Goal: Use online tool/utility: Utilize a website feature to perform a specific function

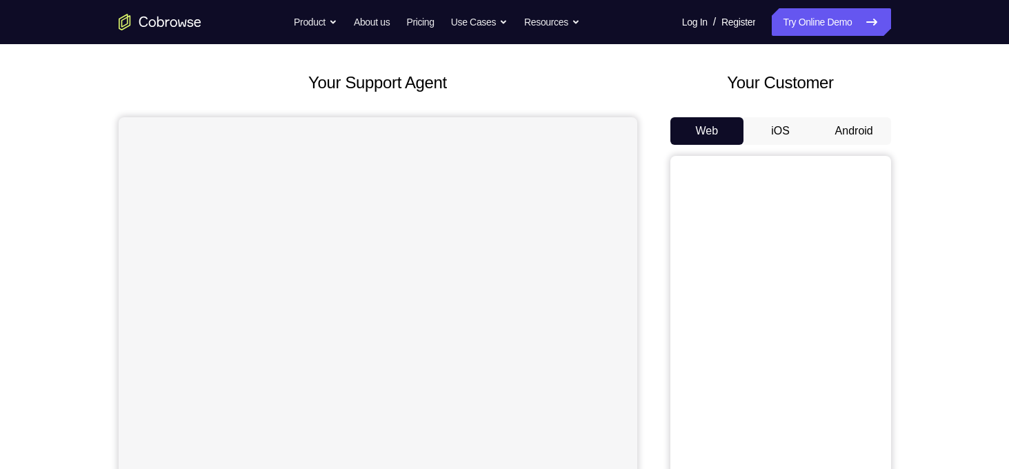
scroll to position [62, 0]
click at [876, 128] on button "Android" at bounding box center [855, 131] width 74 height 28
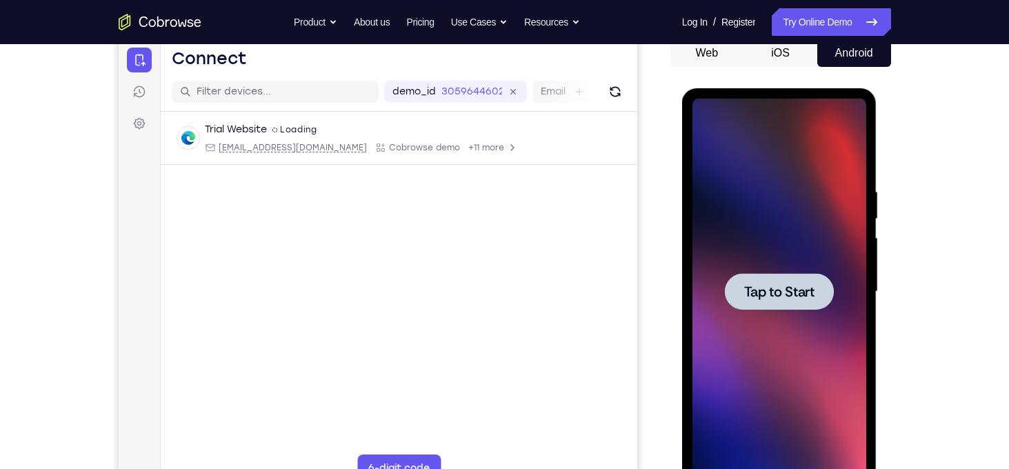
scroll to position [163, 0]
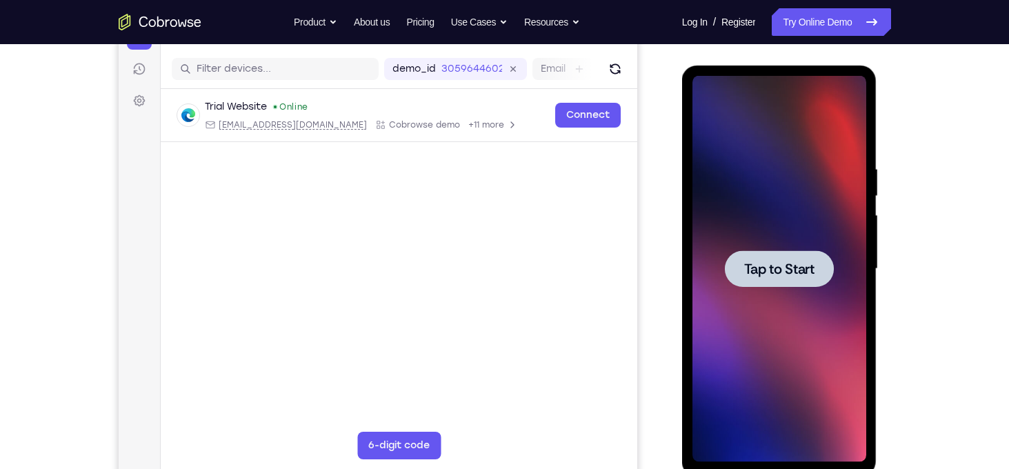
click at [804, 234] on div at bounding box center [780, 269] width 174 height 386
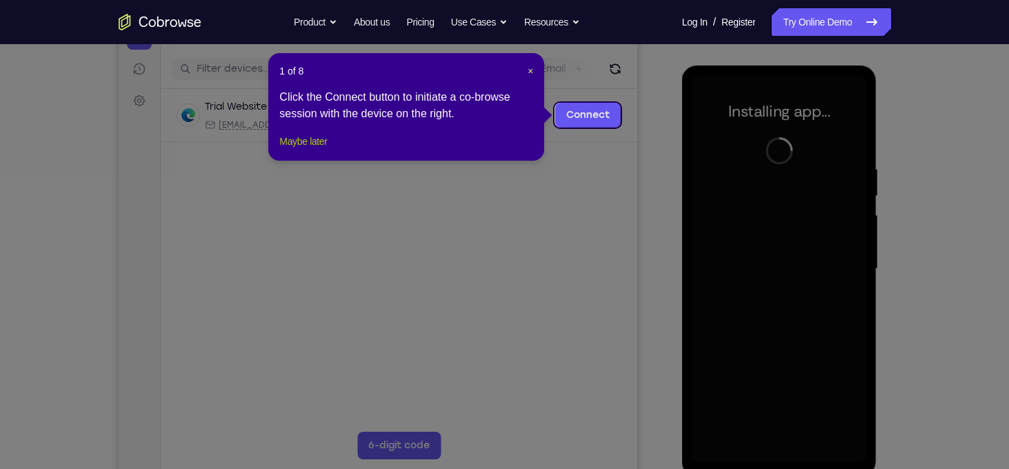
click at [306, 150] on button "Maybe later" at bounding box center [303, 141] width 48 height 17
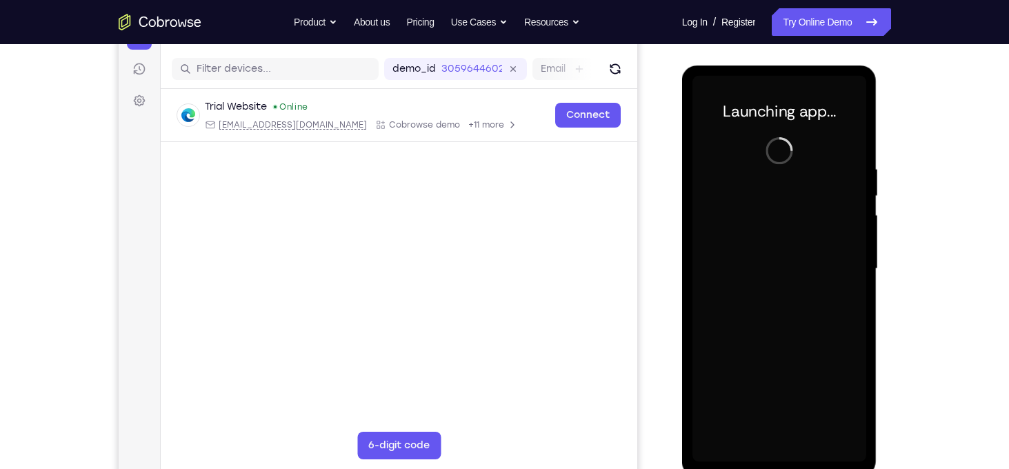
scroll to position [179, 0]
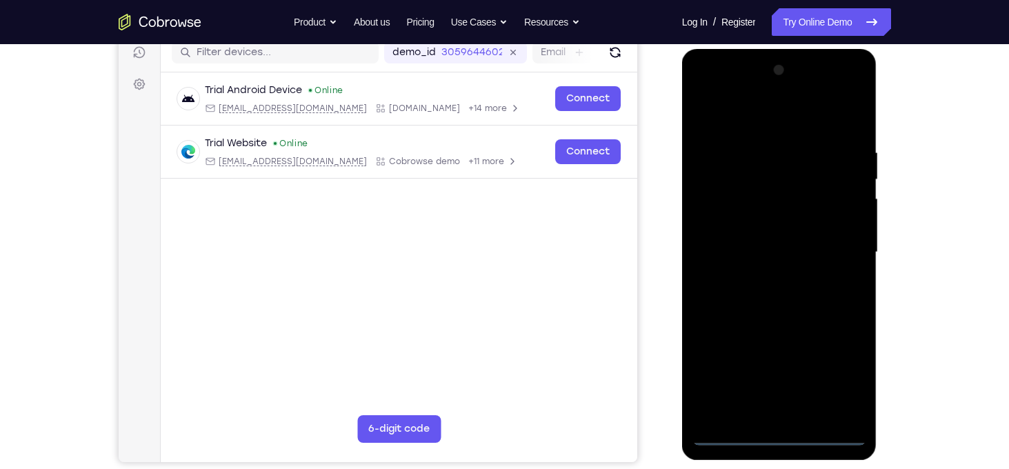
click at [788, 433] on div at bounding box center [780, 252] width 174 height 386
click at [839, 364] on div at bounding box center [780, 252] width 174 height 386
click at [725, 116] on div at bounding box center [780, 252] width 174 height 386
click at [840, 239] on div at bounding box center [780, 252] width 174 height 386
click at [765, 277] on div at bounding box center [780, 252] width 174 height 386
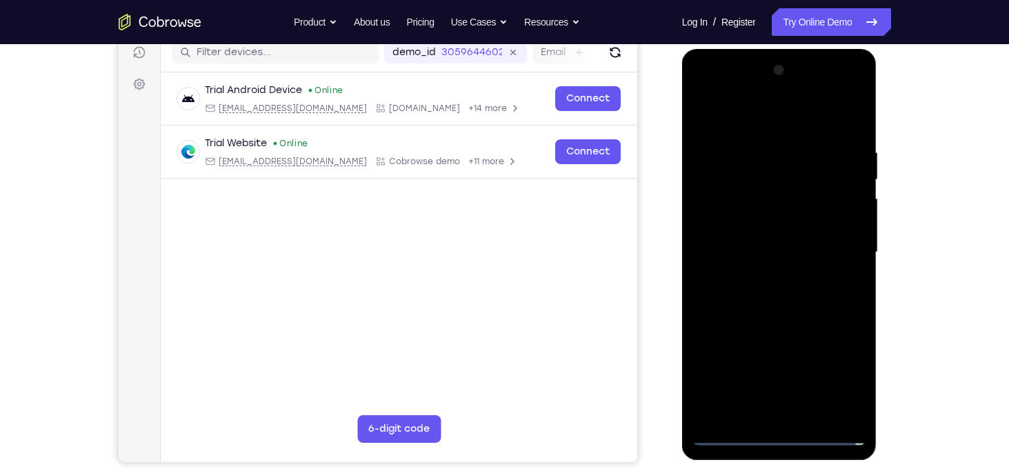
click at [740, 244] on div at bounding box center [780, 252] width 174 height 386
click at [765, 210] on div at bounding box center [780, 252] width 174 height 386
click at [758, 256] on div at bounding box center [780, 252] width 174 height 386
click at [746, 298] on div at bounding box center [780, 252] width 174 height 386
click at [787, 299] on div at bounding box center [780, 252] width 174 height 386
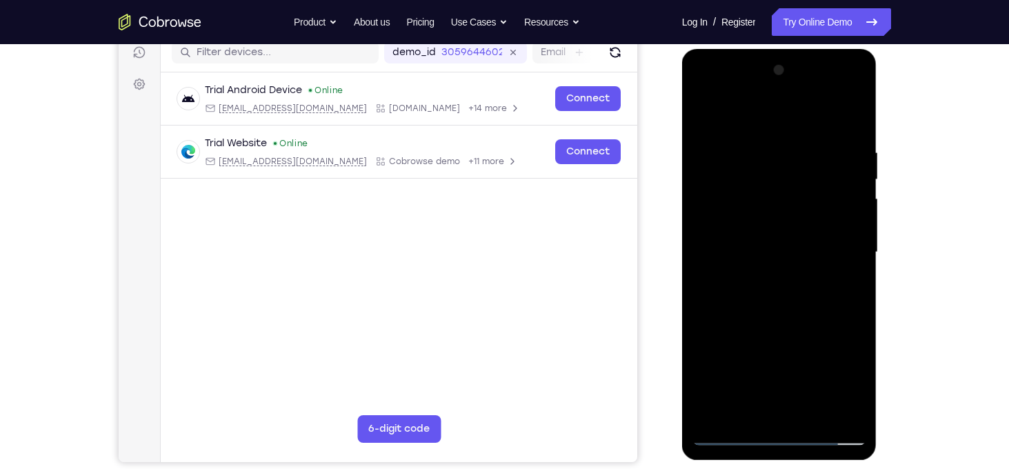
drag, startPoint x: 812, startPoint y: 336, endPoint x: 815, endPoint y: 275, distance: 61.5
click at [815, 275] on div at bounding box center [780, 252] width 174 height 386
drag, startPoint x: 800, startPoint y: 230, endPoint x: 789, endPoint y: 333, distance: 103.3
click at [789, 333] on div at bounding box center [780, 252] width 174 height 386
click at [757, 158] on div at bounding box center [780, 252] width 174 height 386
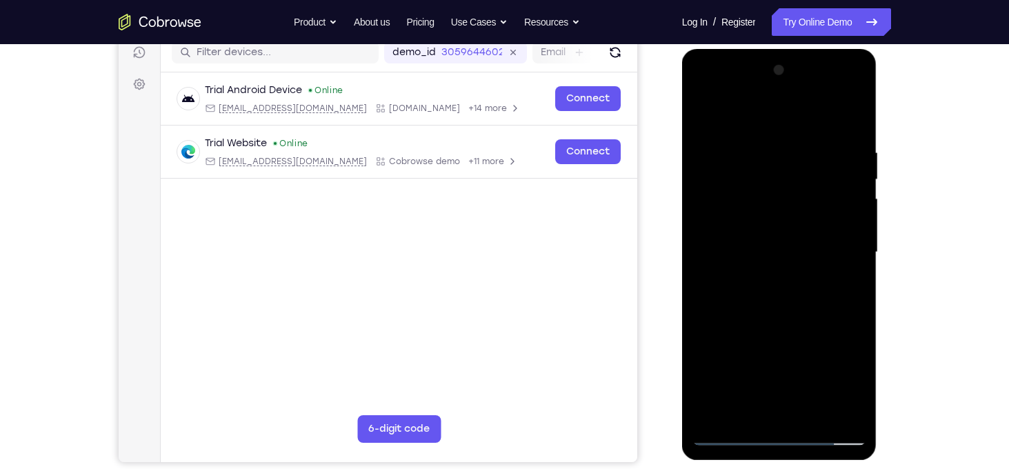
click at [848, 116] on div at bounding box center [780, 252] width 174 height 386
click at [806, 137] on div at bounding box center [780, 252] width 174 height 386
click at [853, 115] on div at bounding box center [780, 252] width 174 height 386
click at [851, 119] on div at bounding box center [780, 252] width 174 height 386
drag, startPoint x: 826, startPoint y: 155, endPoint x: 713, endPoint y: 154, distance: 113.1
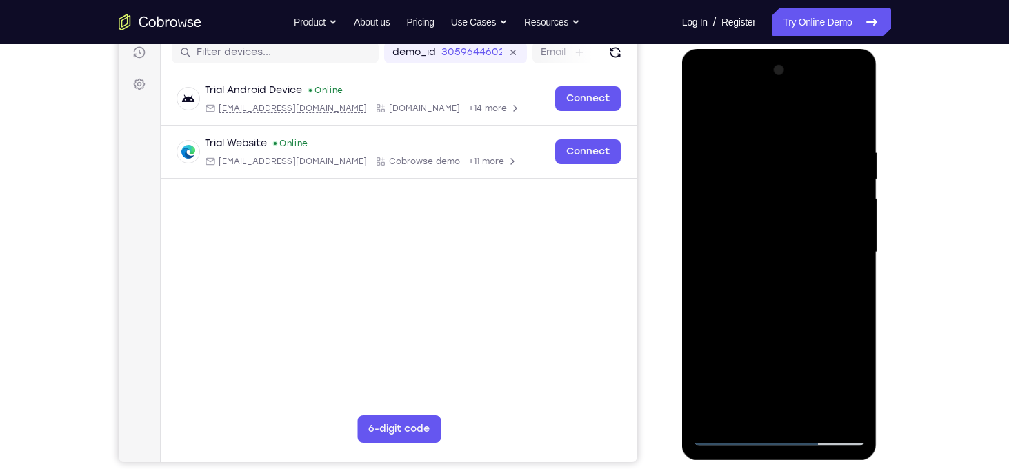
click at [713, 154] on div at bounding box center [780, 252] width 174 height 386
click at [791, 150] on div at bounding box center [780, 252] width 174 height 386
click at [849, 118] on div at bounding box center [780, 252] width 174 height 386
drag, startPoint x: 834, startPoint y: 151, endPoint x: 764, endPoint y: 150, distance: 70.4
click at [764, 150] on div at bounding box center [780, 252] width 174 height 386
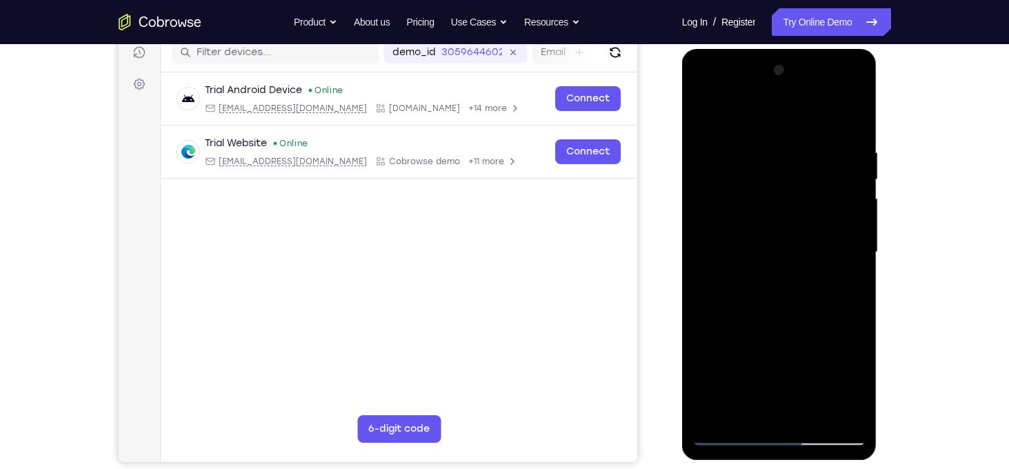
drag, startPoint x: 849, startPoint y: 142, endPoint x: 752, endPoint y: 141, distance: 97.3
click at [752, 141] on div at bounding box center [780, 252] width 174 height 386
click at [795, 141] on div at bounding box center [780, 252] width 174 height 386
click at [850, 111] on div at bounding box center [780, 252] width 174 height 386
click at [837, 146] on div at bounding box center [780, 252] width 174 height 386
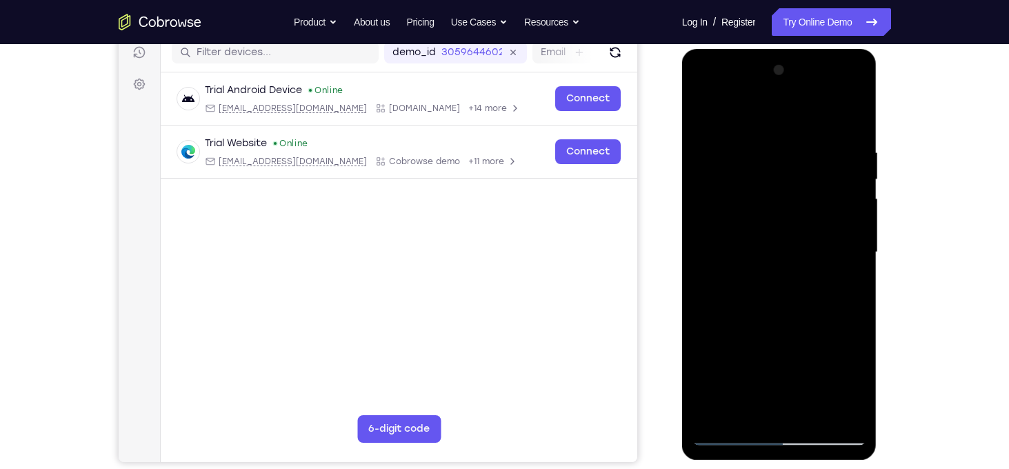
click at [849, 121] on div at bounding box center [780, 252] width 174 height 386
drag, startPoint x: 831, startPoint y: 159, endPoint x: 776, endPoint y: 156, distance: 55.3
click at [776, 156] on div at bounding box center [780, 252] width 174 height 386
drag, startPoint x: 795, startPoint y: 151, endPoint x: 700, endPoint y: 151, distance: 95.9
click at [700, 151] on div at bounding box center [780, 252] width 174 height 386
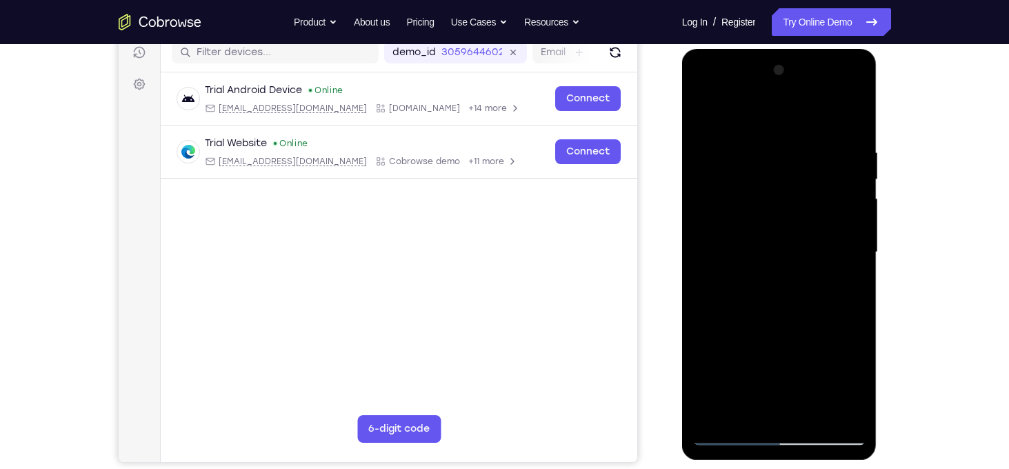
drag, startPoint x: 840, startPoint y: 142, endPoint x: 746, endPoint y: 151, distance: 94.3
click at [746, 151] on div at bounding box center [780, 252] width 174 height 386
drag, startPoint x: 826, startPoint y: 152, endPoint x: 771, endPoint y: 152, distance: 55.9
click at [771, 152] on div at bounding box center [780, 252] width 174 height 386
click at [821, 147] on div at bounding box center [780, 252] width 174 height 386
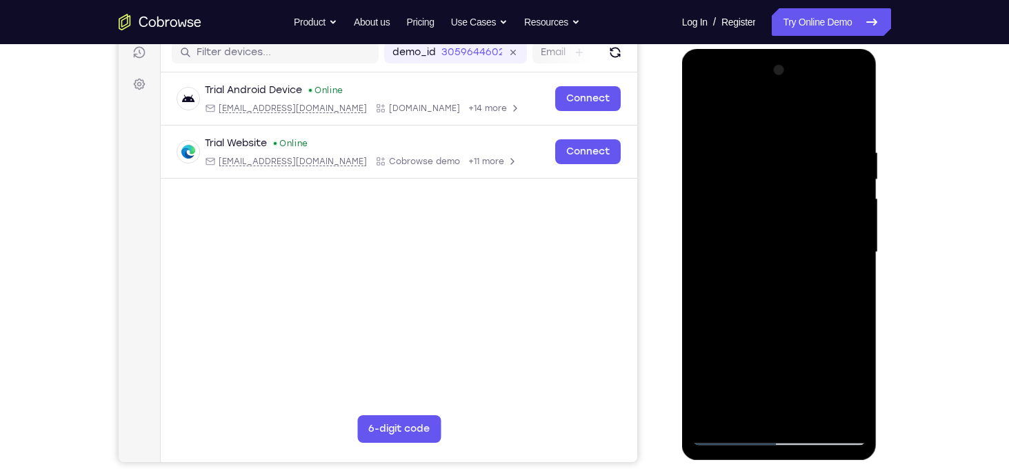
click at [850, 119] on div at bounding box center [780, 252] width 174 height 386
drag, startPoint x: 793, startPoint y: 239, endPoint x: 791, endPoint y: 174, distance: 65.6
click at [791, 174] on div at bounding box center [780, 252] width 174 height 386
drag, startPoint x: 789, startPoint y: 306, endPoint x: 801, endPoint y: 206, distance: 100.7
click at [801, 206] on div at bounding box center [780, 252] width 174 height 386
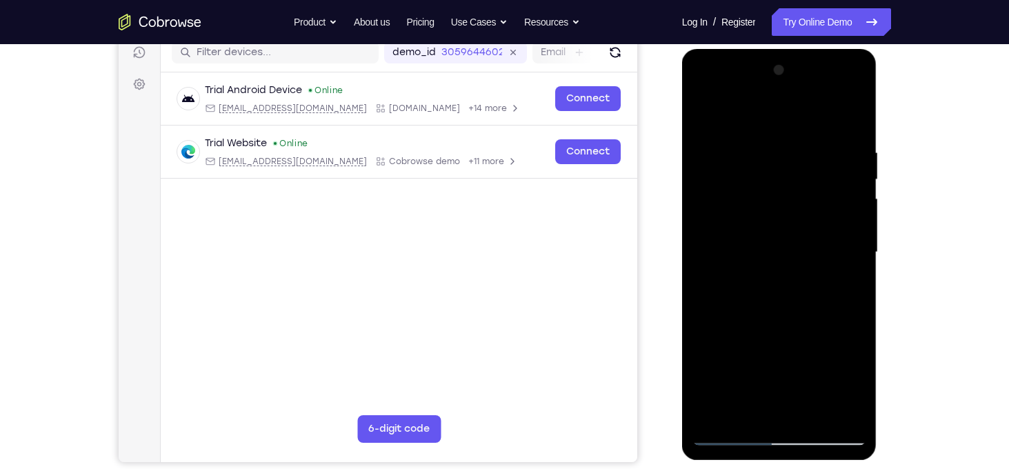
drag, startPoint x: 790, startPoint y: 278, endPoint x: 802, endPoint y: 132, distance: 146.1
click at [802, 132] on div at bounding box center [780, 252] width 174 height 386
drag, startPoint x: 792, startPoint y: 263, endPoint x: 811, endPoint y: 112, distance: 151.6
click at [811, 112] on div at bounding box center [780, 252] width 174 height 386
drag, startPoint x: 778, startPoint y: 353, endPoint x: 806, endPoint y: 158, distance: 196.6
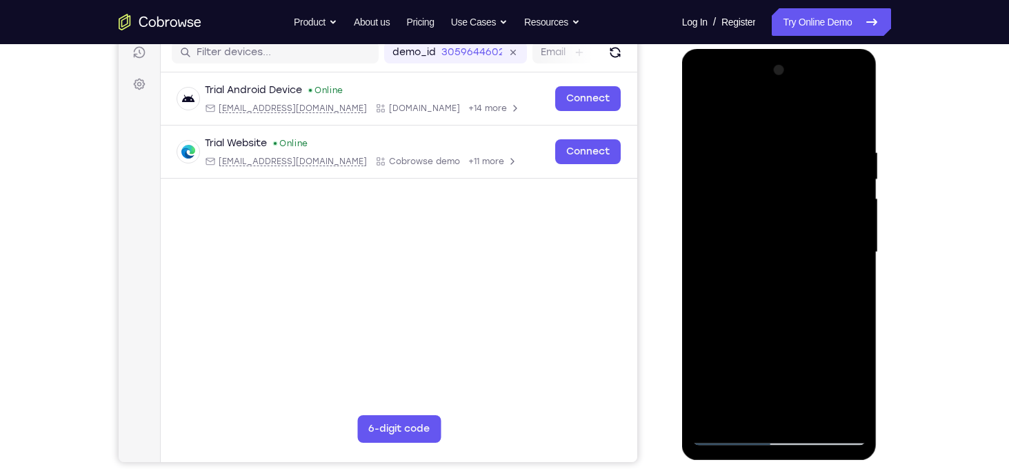
click at [806, 158] on div at bounding box center [780, 252] width 174 height 386
drag, startPoint x: 783, startPoint y: 295, endPoint x: 795, endPoint y: 172, distance: 123.4
click at [795, 172] on div at bounding box center [780, 252] width 174 height 386
click at [857, 208] on div at bounding box center [780, 252] width 174 height 386
click at [707, 208] on div at bounding box center [780, 252] width 174 height 386
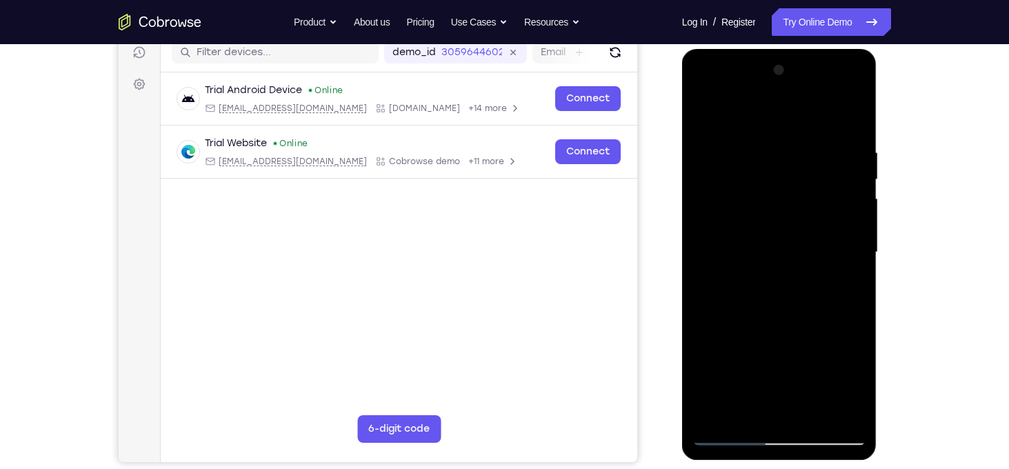
click at [707, 208] on div at bounding box center [780, 252] width 174 height 386
click at [704, 335] on div at bounding box center [780, 252] width 174 height 386
click at [855, 209] on div at bounding box center [780, 252] width 174 height 386
drag, startPoint x: 775, startPoint y: 334, endPoint x: 781, endPoint y: 176, distance: 158.1
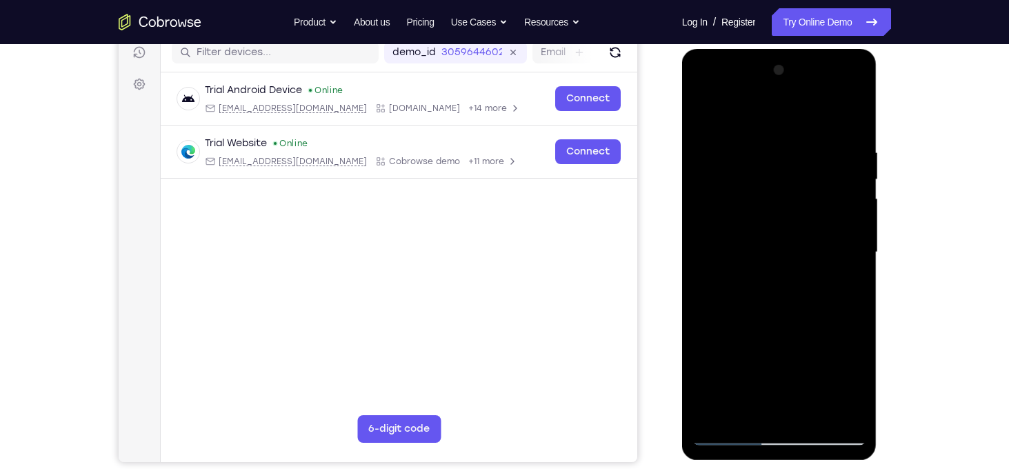
click at [781, 176] on div at bounding box center [780, 252] width 174 height 386
drag, startPoint x: 789, startPoint y: 255, endPoint x: 801, endPoint y: 118, distance: 137.2
click at [801, 118] on div at bounding box center [780, 252] width 174 height 386
click at [855, 231] on div at bounding box center [780, 252] width 174 height 386
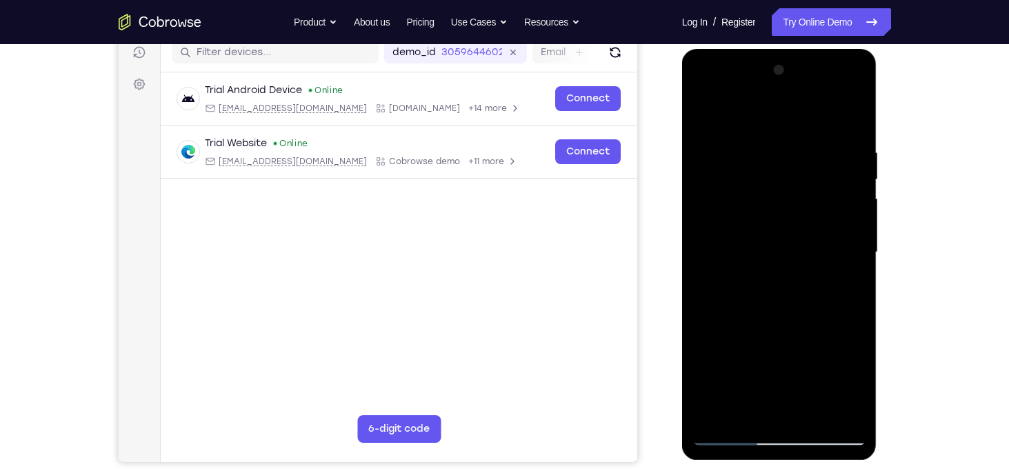
click at [855, 231] on div at bounding box center [780, 252] width 174 height 386
click at [704, 360] on div at bounding box center [780, 252] width 174 height 386
drag, startPoint x: 793, startPoint y: 285, endPoint x: 796, endPoint y: 192, distance: 93.2
click at [796, 192] on div at bounding box center [780, 252] width 174 height 386
drag, startPoint x: 777, startPoint y: 289, endPoint x: 780, endPoint y: 177, distance: 111.8
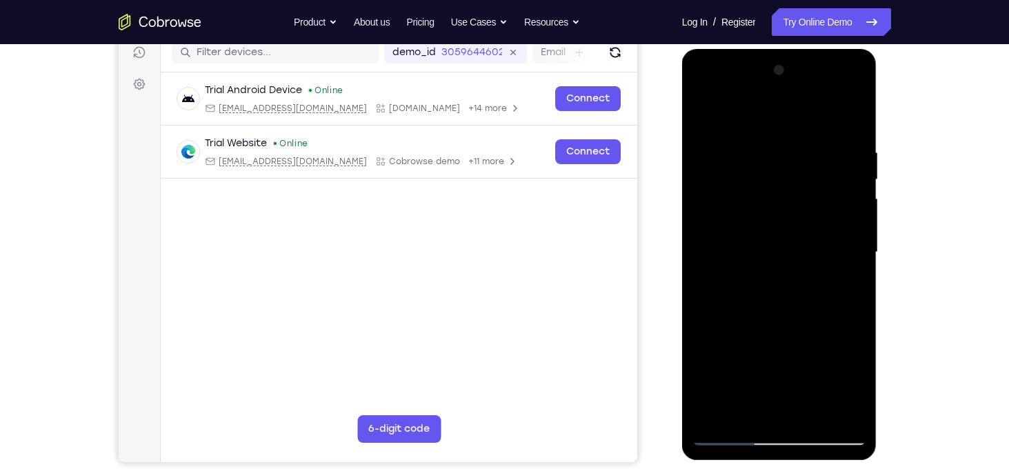
click at [780, 177] on div at bounding box center [780, 252] width 174 height 386
drag, startPoint x: 776, startPoint y: 296, endPoint x: 792, endPoint y: 181, distance: 116.3
click at [792, 181] on div at bounding box center [780, 252] width 174 height 386
drag, startPoint x: 780, startPoint y: 272, endPoint x: 783, endPoint y: 137, distance: 134.6
click at [783, 137] on div at bounding box center [780, 252] width 174 height 386
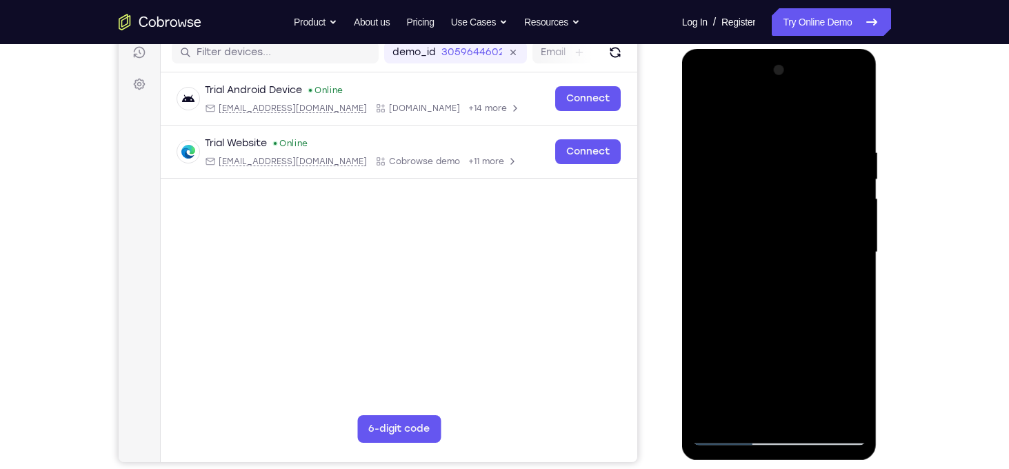
drag, startPoint x: 773, startPoint y: 299, endPoint x: 779, endPoint y: 169, distance: 130.5
click at [779, 169] on div at bounding box center [780, 252] width 174 height 386
drag, startPoint x: 771, startPoint y: 186, endPoint x: 801, endPoint y: 32, distance: 156.8
click at [801, 49] on html "Online web based iOS Simulators and Android Emulators. Run iPhone, iPad, Mobile…" at bounding box center [780, 256] width 197 height 414
click at [812, 416] on div at bounding box center [780, 252] width 174 height 386
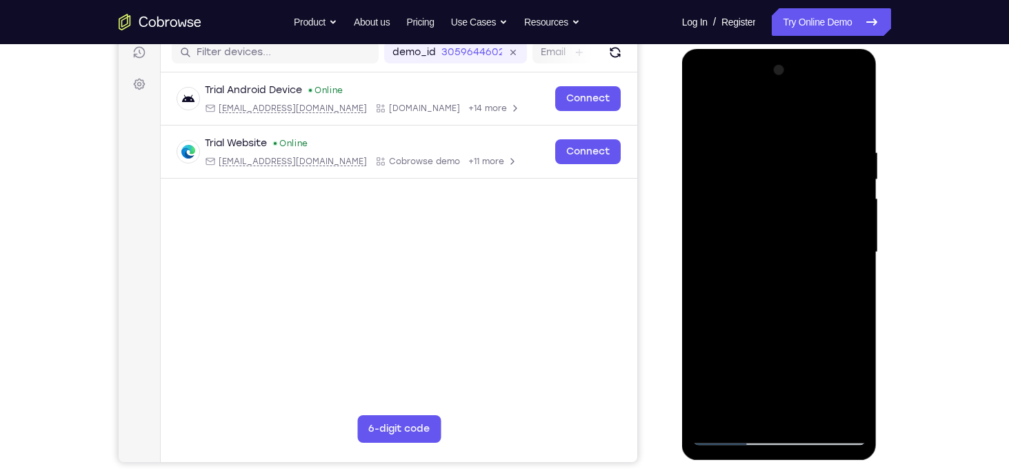
click at [789, 325] on div at bounding box center [780, 252] width 174 height 386
click at [798, 245] on div at bounding box center [780, 252] width 174 height 386
click at [859, 378] on div at bounding box center [780, 252] width 174 height 386
click at [753, 286] on div at bounding box center [780, 252] width 174 height 386
click at [793, 357] on div at bounding box center [780, 252] width 174 height 386
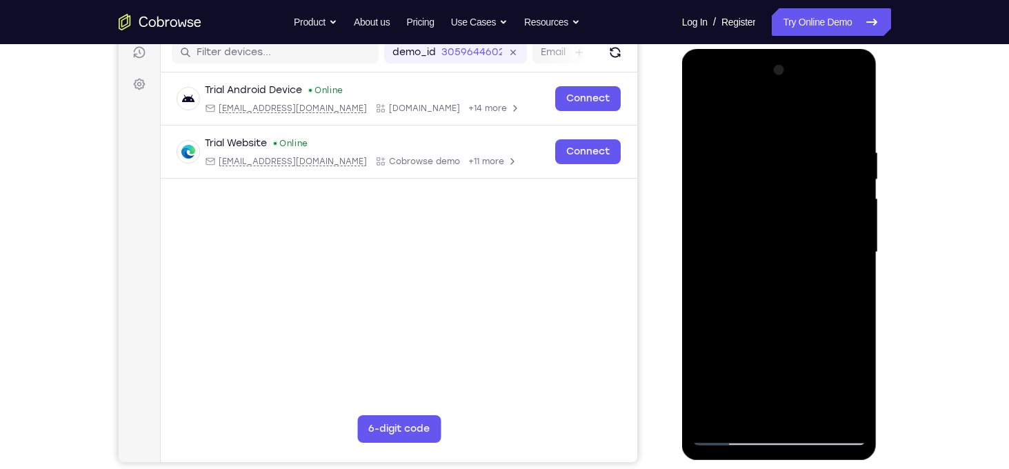
drag, startPoint x: 741, startPoint y: 271, endPoint x: 727, endPoint y: 284, distance: 18.6
click at [727, 284] on div at bounding box center [780, 252] width 174 height 386
click at [760, 295] on div at bounding box center [780, 252] width 174 height 386
click at [853, 391] on div at bounding box center [780, 252] width 174 height 386
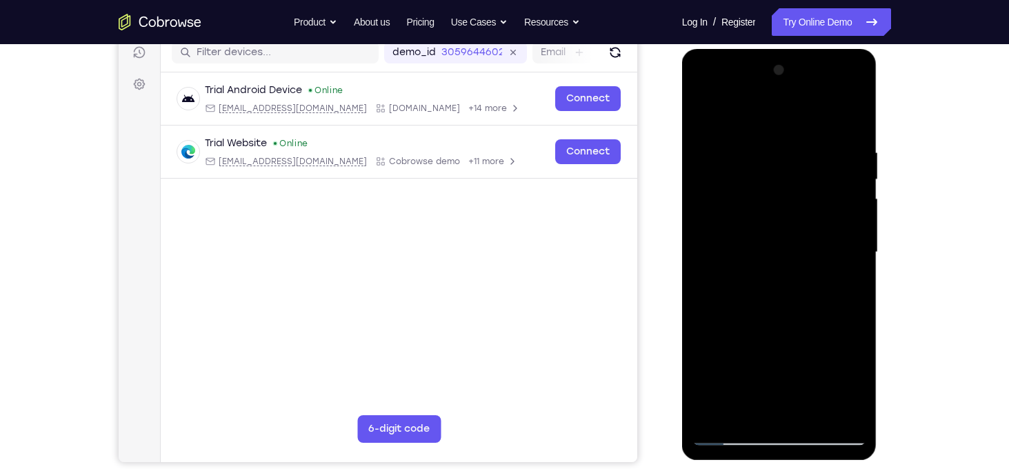
click at [822, 243] on div at bounding box center [780, 252] width 174 height 386
click at [753, 415] on div at bounding box center [780, 252] width 174 height 386
click at [773, 333] on div at bounding box center [780, 252] width 174 height 386
click at [795, 361] on div at bounding box center [780, 252] width 174 height 386
click at [738, 281] on div at bounding box center [780, 252] width 174 height 386
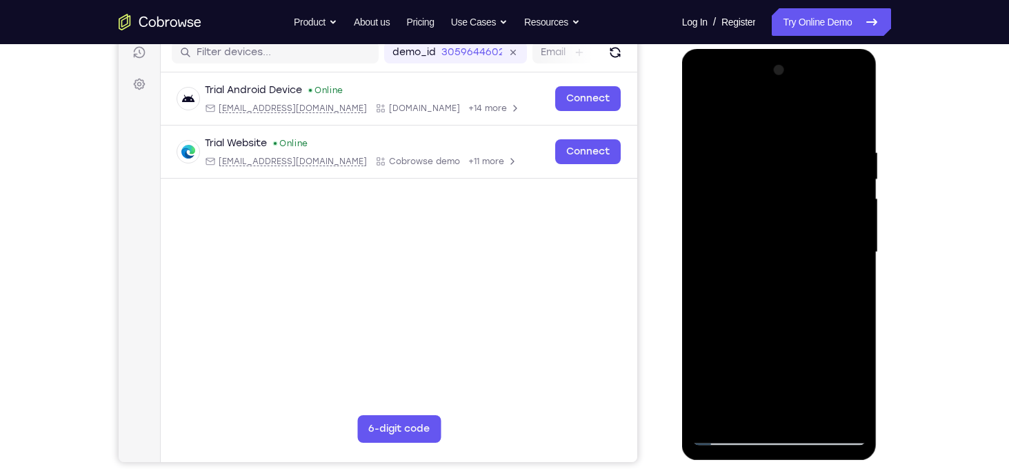
click at [746, 292] on div at bounding box center [780, 252] width 174 height 386
click at [831, 358] on div at bounding box center [780, 252] width 174 height 386
click at [757, 337] on div at bounding box center [780, 252] width 174 height 386
click at [839, 284] on div at bounding box center [780, 252] width 174 height 386
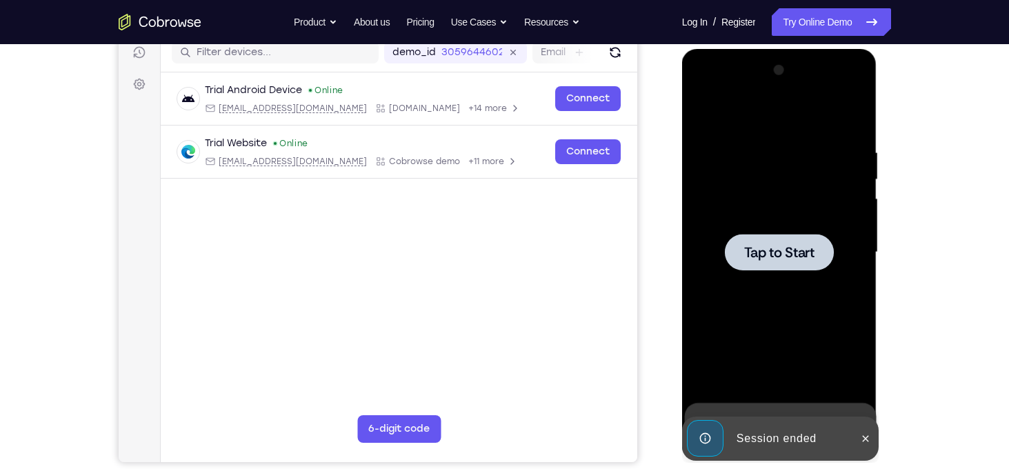
click at [771, 259] on span "Tap to Start" at bounding box center [779, 253] width 70 height 14
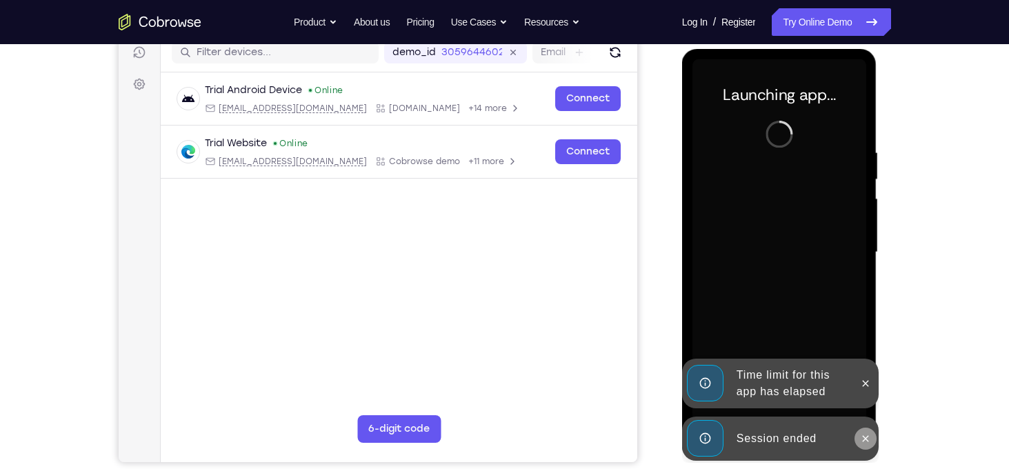
click at [864, 444] on icon at bounding box center [865, 438] width 11 height 11
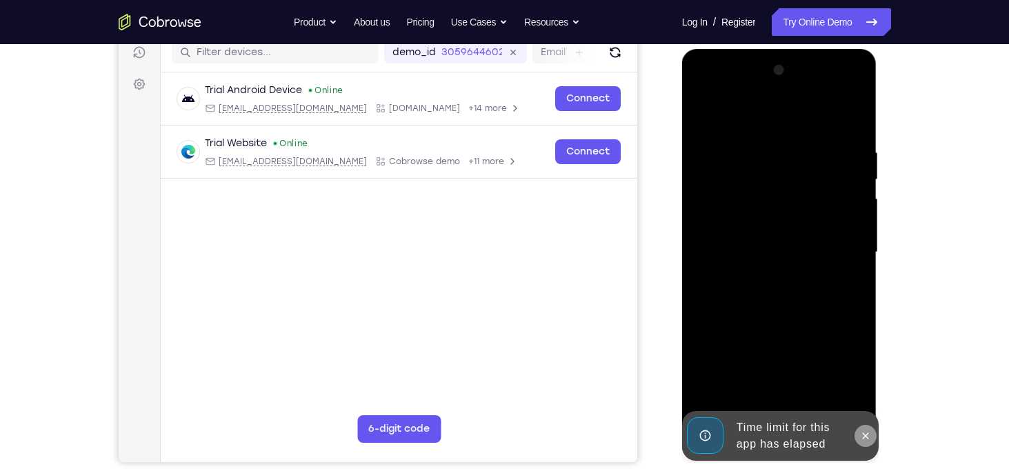
click at [863, 433] on icon at bounding box center [866, 436] width 6 height 6
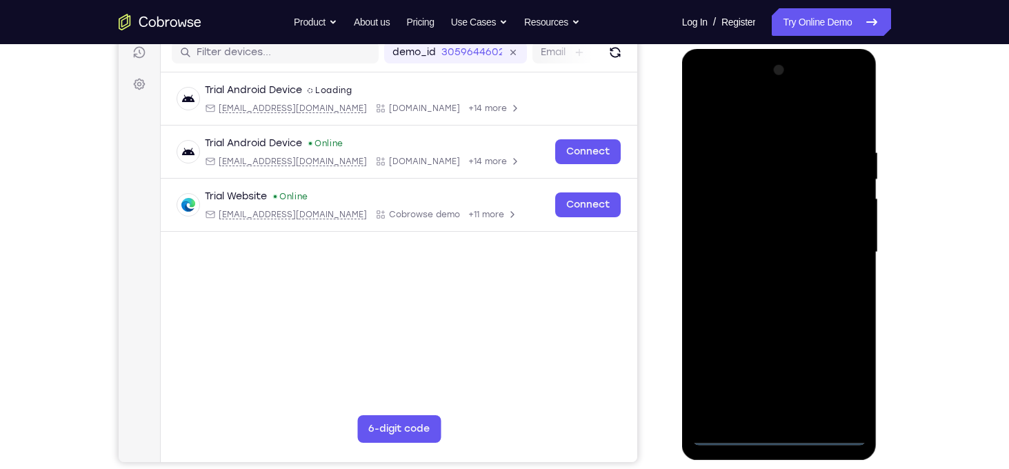
click at [783, 435] on div at bounding box center [780, 252] width 174 height 386
click at [837, 375] on div at bounding box center [780, 252] width 174 height 386
click at [787, 119] on div at bounding box center [780, 252] width 174 height 386
click at [843, 261] on div at bounding box center [780, 252] width 174 height 386
click at [760, 279] on div at bounding box center [780, 252] width 174 height 386
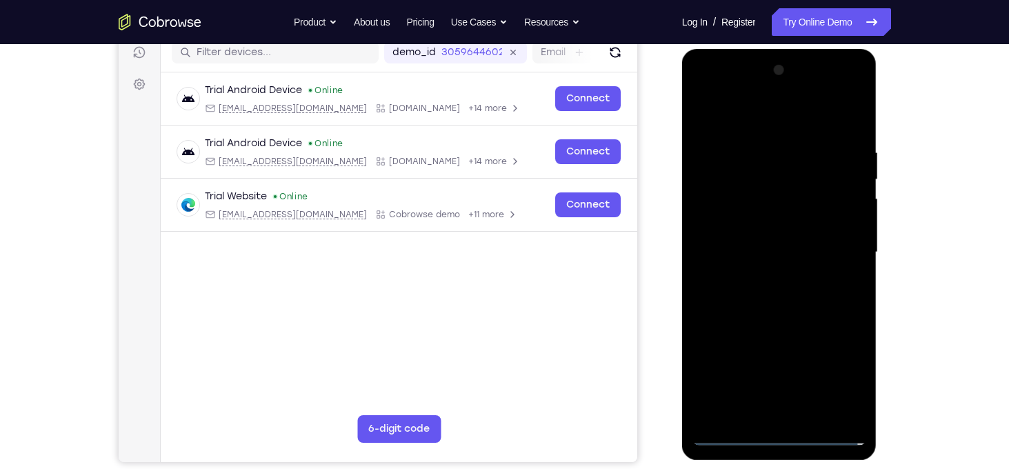
click at [753, 234] on div at bounding box center [780, 252] width 174 height 386
click at [749, 223] on div at bounding box center [780, 252] width 174 height 386
click at [736, 248] on div at bounding box center [780, 252] width 174 height 386
click at [809, 410] on div at bounding box center [780, 252] width 174 height 386
click at [808, 117] on div at bounding box center [780, 252] width 174 height 386
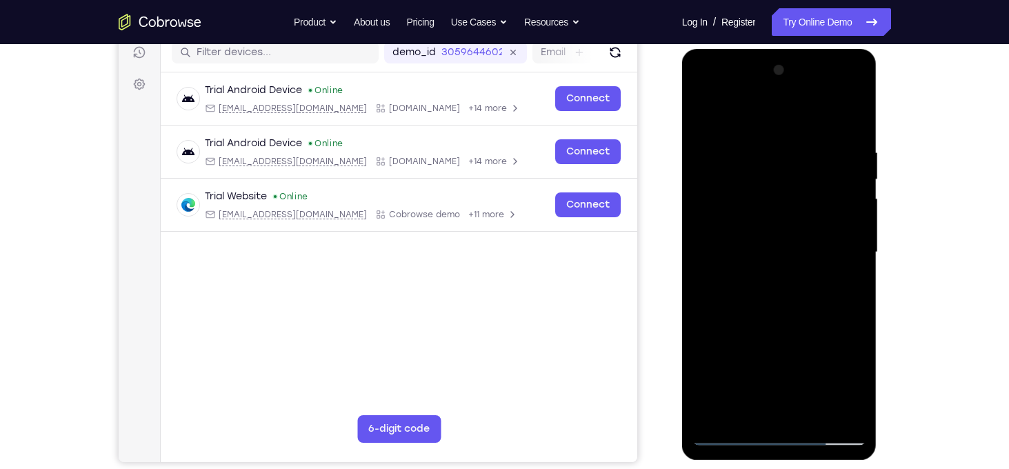
click at [811, 111] on div at bounding box center [780, 252] width 174 height 386
click at [772, 134] on div at bounding box center [780, 252] width 174 height 386
click at [766, 311] on div at bounding box center [780, 252] width 174 height 386
click at [808, 408] on div at bounding box center [780, 252] width 174 height 386
click at [789, 317] on div at bounding box center [780, 252] width 174 height 386
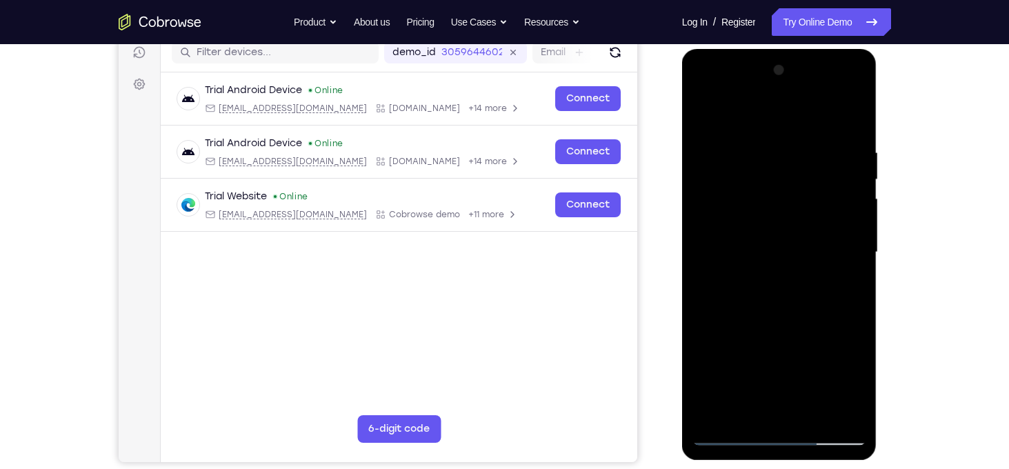
click at [802, 275] on div at bounding box center [780, 252] width 174 height 386
click at [784, 248] on div at bounding box center [780, 252] width 174 height 386
click at [758, 282] on div at bounding box center [780, 252] width 174 height 386
click at [858, 379] on div at bounding box center [780, 252] width 174 height 386
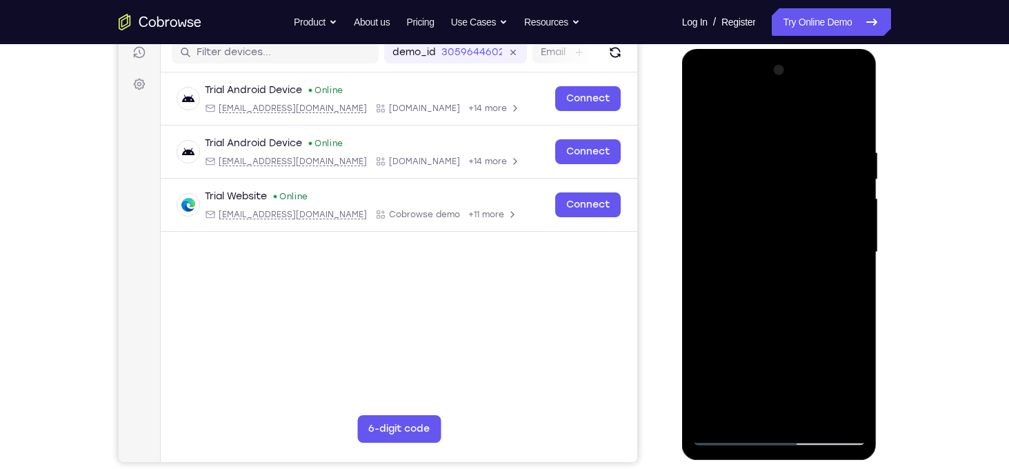
click at [858, 379] on div at bounding box center [780, 252] width 174 height 386
click at [731, 281] on div at bounding box center [780, 252] width 174 height 386
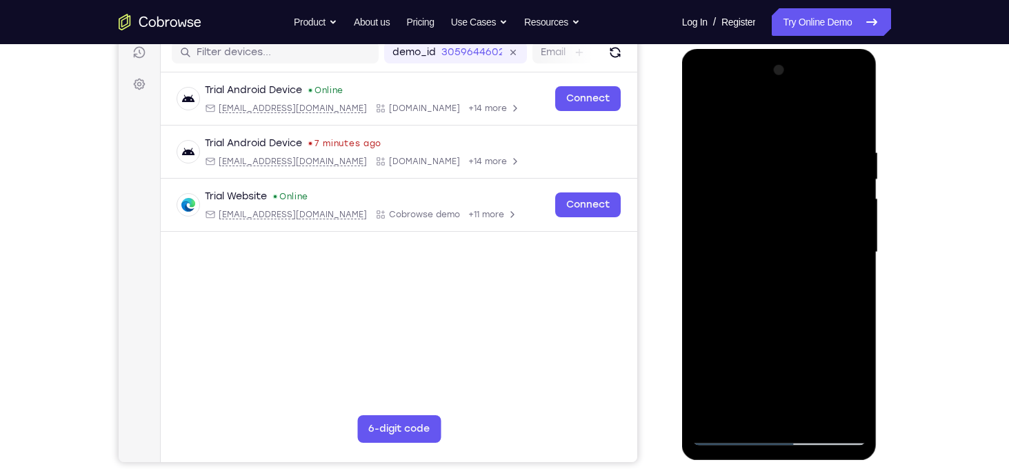
click at [743, 288] on div at bounding box center [780, 252] width 174 height 386
click at [844, 283] on div at bounding box center [780, 252] width 174 height 386
click at [845, 282] on div at bounding box center [780, 252] width 174 height 386
click at [854, 386] on div at bounding box center [780, 252] width 174 height 386
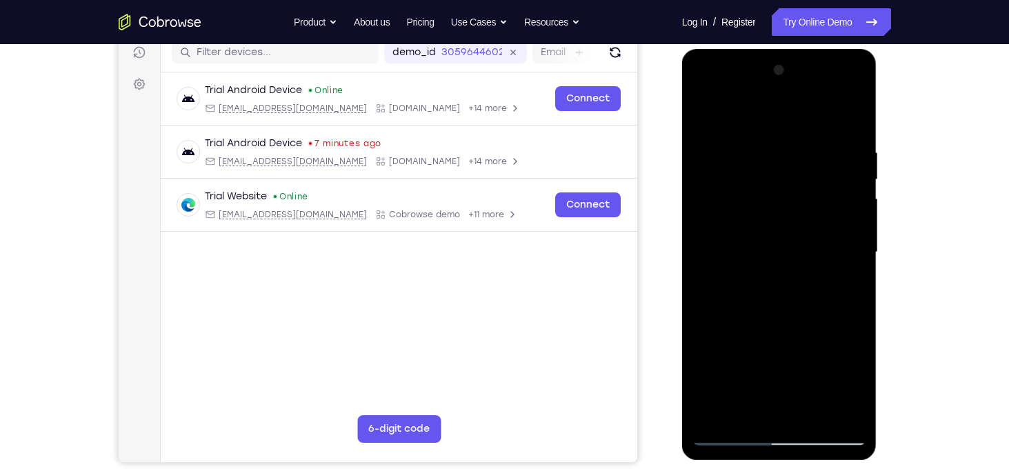
click at [854, 386] on div at bounding box center [780, 252] width 174 height 386
click at [851, 286] on div at bounding box center [780, 252] width 174 height 386
click at [853, 377] on div at bounding box center [780, 252] width 174 height 386
click at [852, 279] on div at bounding box center [780, 252] width 174 height 386
click at [704, 115] on div at bounding box center [780, 252] width 174 height 386
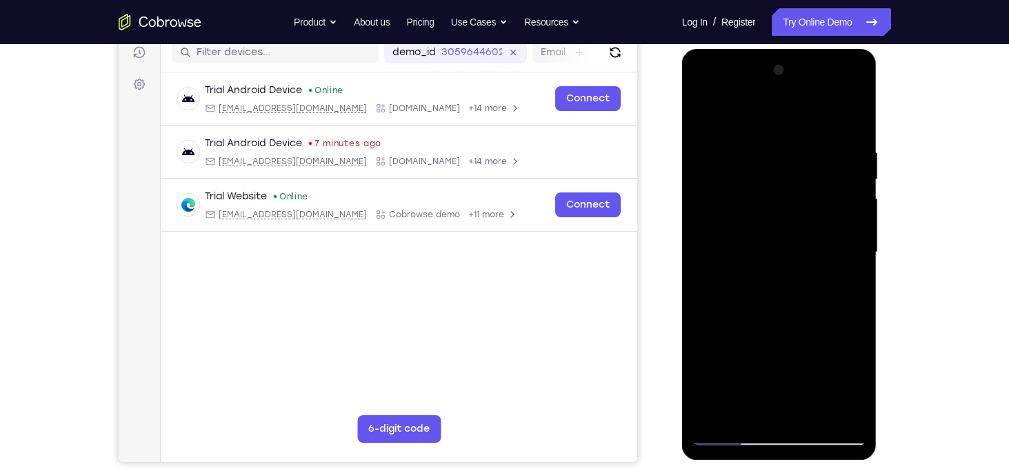
click at [708, 108] on div at bounding box center [780, 252] width 174 height 386
click at [756, 146] on div at bounding box center [780, 252] width 174 height 386
click at [849, 206] on div at bounding box center [780, 252] width 174 height 386
click at [818, 120] on div at bounding box center [780, 252] width 174 height 386
click at [851, 115] on div at bounding box center [780, 252] width 174 height 386
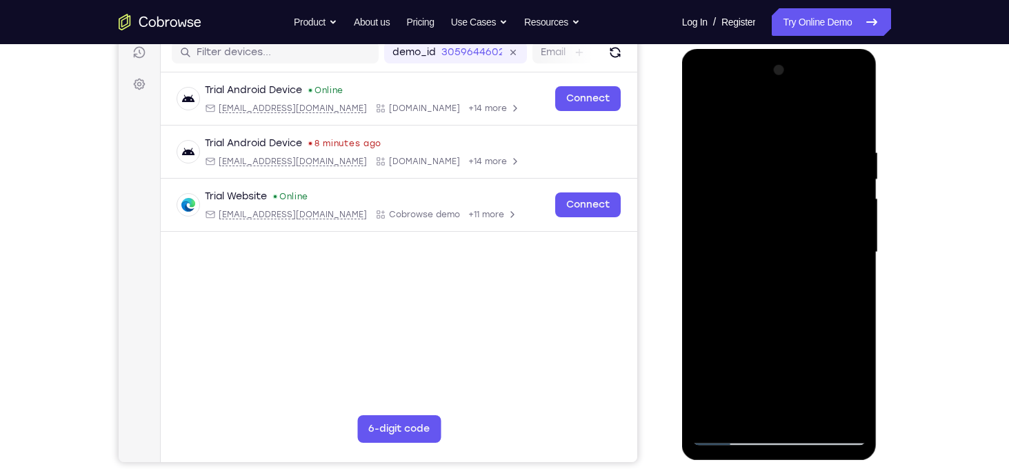
drag, startPoint x: 807, startPoint y: 299, endPoint x: 823, endPoint y: 209, distance: 91.8
click at [823, 209] on div at bounding box center [780, 252] width 174 height 386
click at [844, 411] on div at bounding box center [780, 252] width 174 height 386
click at [780, 112] on div at bounding box center [780, 252] width 174 height 386
click at [851, 114] on div at bounding box center [780, 252] width 174 height 386
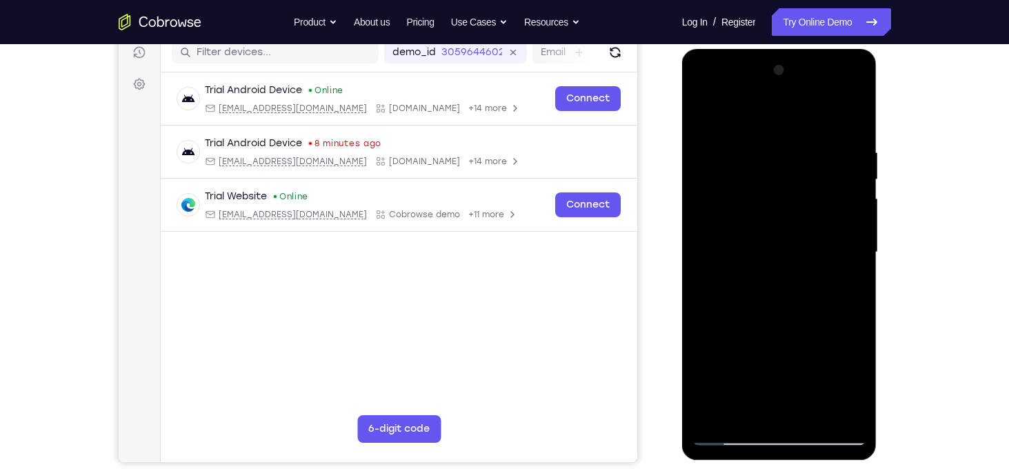
drag, startPoint x: 853, startPoint y: 163, endPoint x: 840, endPoint y: 270, distance: 107.7
click at [840, 270] on div at bounding box center [780, 252] width 174 height 386
click at [818, 155] on div at bounding box center [780, 252] width 174 height 386
click at [736, 239] on div at bounding box center [780, 252] width 174 height 386
drag, startPoint x: 773, startPoint y: 279, endPoint x: 784, endPoint y: 64, distance: 215.5
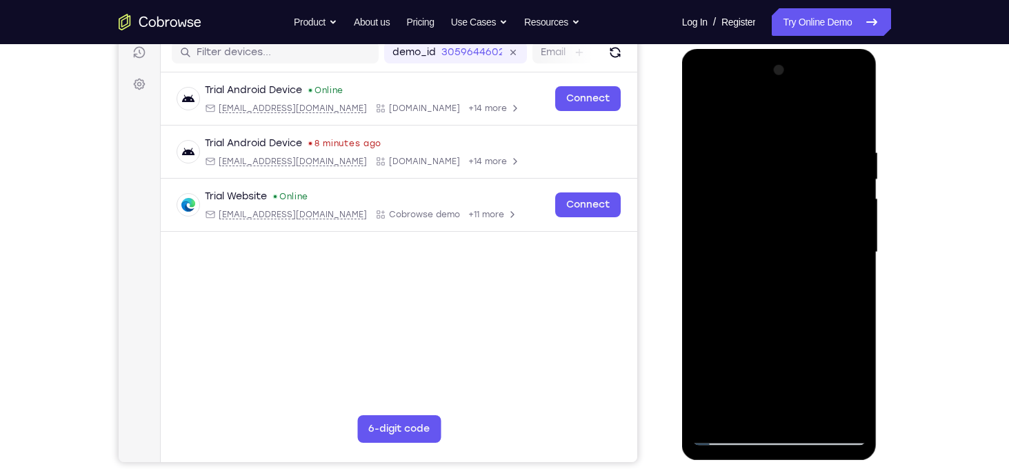
click at [784, 64] on div at bounding box center [780, 252] width 174 height 386
drag, startPoint x: 768, startPoint y: 308, endPoint x: 759, endPoint y: 107, distance: 201.6
click at [759, 107] on div at bounding box center [780, 252] width 174 height 386
drag, startPoint x: 773, startPoint y: 239, endPoint x: 753, endPoint y: 0, distance: 239.5
click at [753, 49] on html "Online web based iOS Simulators and Android Emulators. Run iPhone, iPad, Mobile…" at bounding box center [780, 256] width 197 height 414
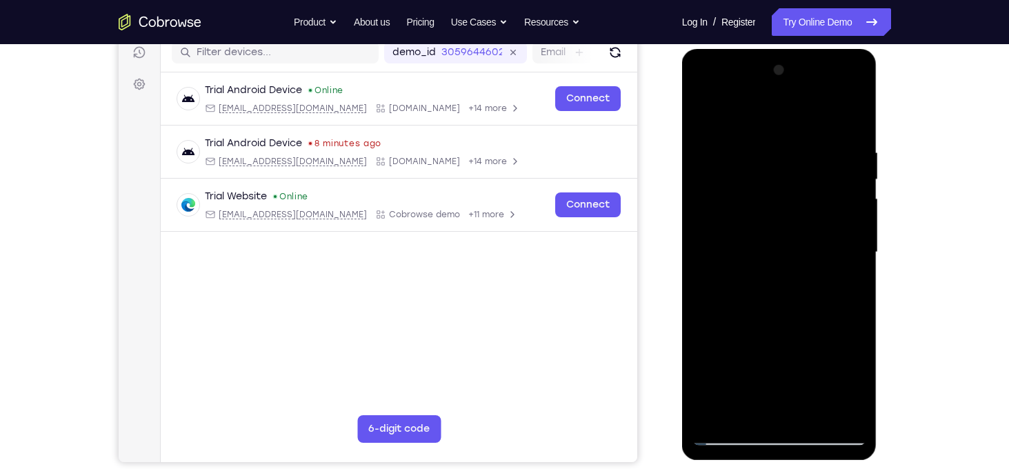
click at [826, 80] on div at bounding box center [780, 252] width 174 height 386
click at [773, 262] on div at bounding box center [780, 252] width 174 height 386
drag, startPoint x: 763, startPoint y: 286, endPoint x: 762, endPoint y: 129, distance: 157.3
click at [762, 129] on div at bounding box center [780, 252] width 174 height 386
click at [784, 226] on div at bounding box center [780, 252] width 174 height 386
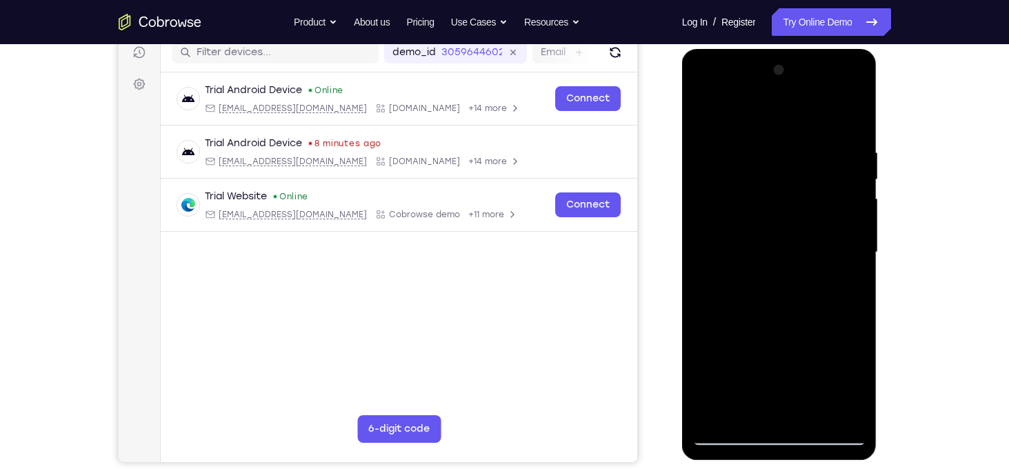
click at [787, 288] on div at bounding box center [780, 252] width 174 height 386
click at [716, 436] on div at bounding box center [780, 252] width 174 height 386
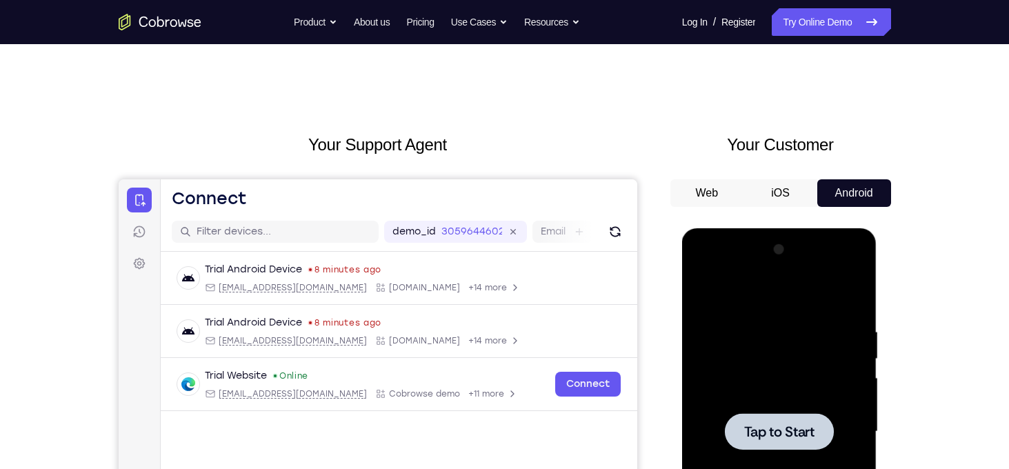
scroll to position [135, 0]
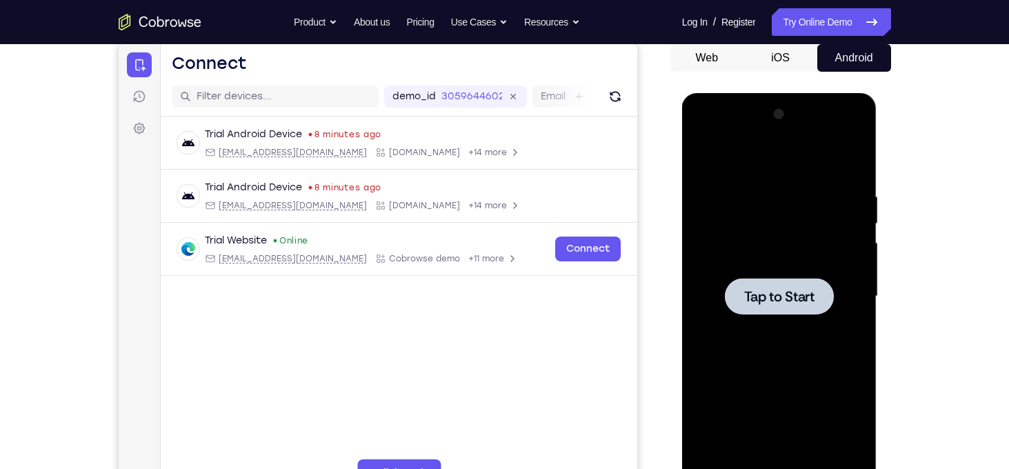
click at [784, 313] on div at bounding box center [779, 296] width 109 height 37
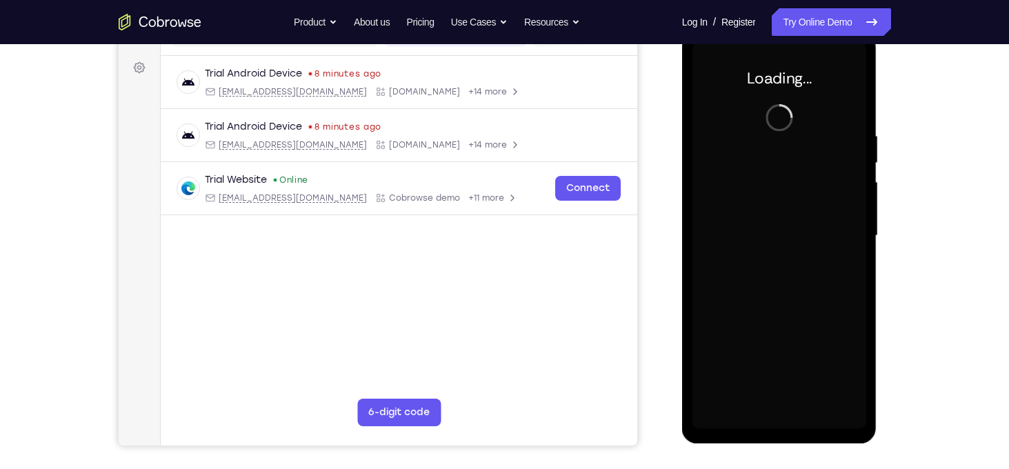
scroll to position [197, 0]
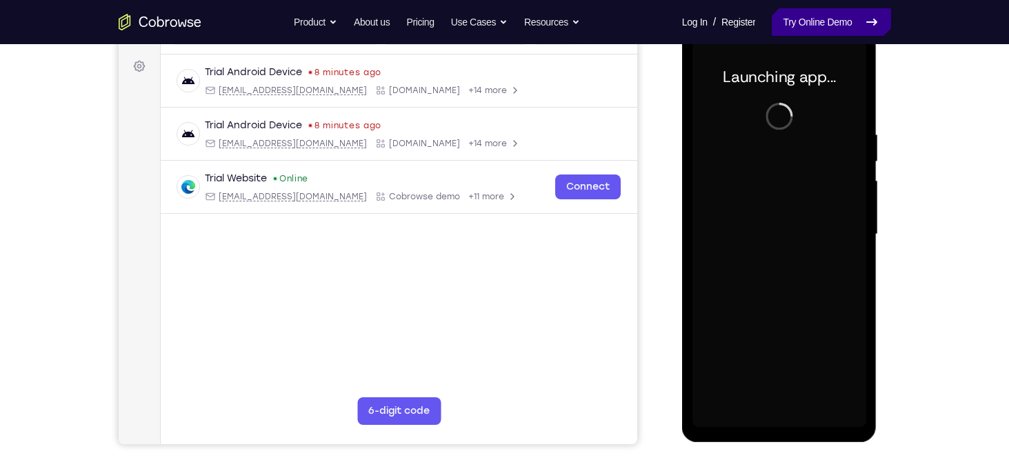
click at [842, 24] on link "Try Online Demo" at bounding box center [831, 22] width 119 height 28
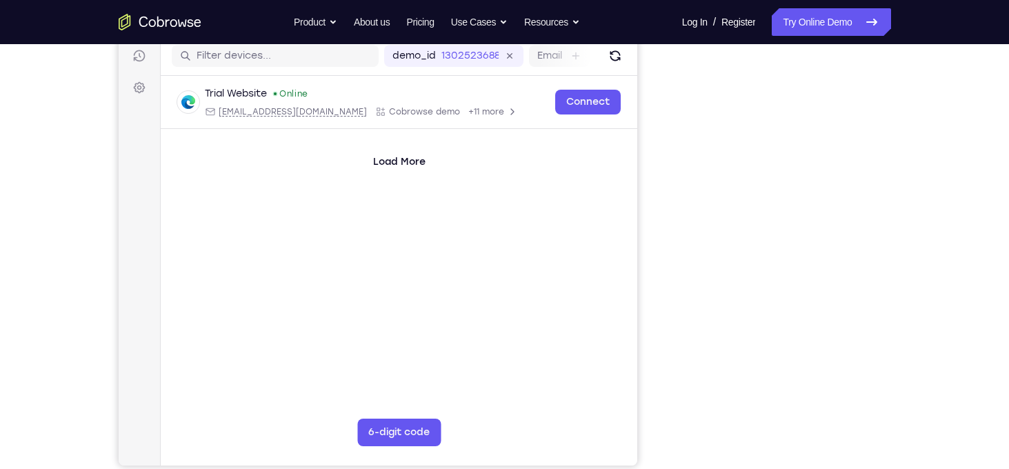
scroll to position [179, 0]
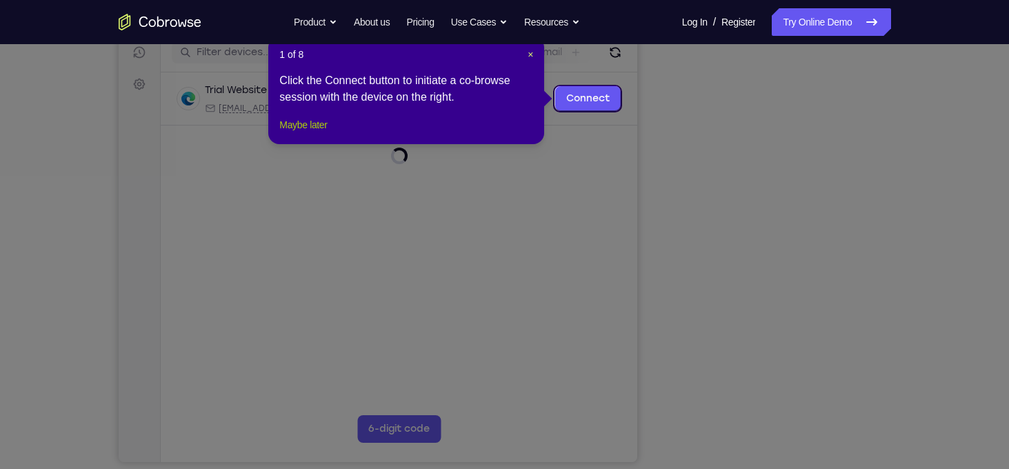
click at [306, 133] on button "Maybe later" at bounding box center [303, 125] width 48 height 17
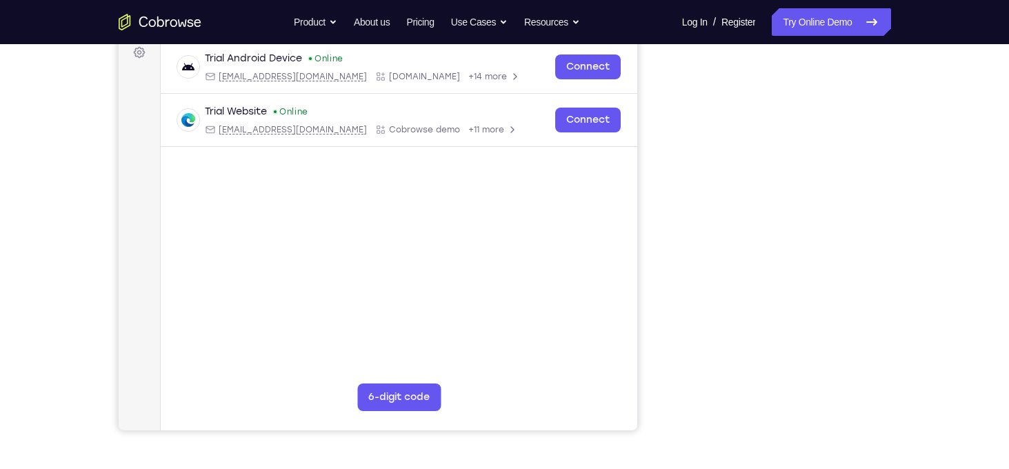
scroll to position [212, 0]
drag, startPoint x: 890, startPoint y: 233, endPoint x: 892, endPoint y: 215, distance: 18.1
click at [892, 215] on div "Your Support Agent Your Customer Web iOS Android Next Steps We’d be happy to gi…" at bounding box center [504, 287] width 883 height 910
drag, startPoint x: 908, startPoint y: 169, endPoint x: 901, endPoint y: 198, distance: 29.8
click at [901, 198] on div "Your Support Agent Your Customer Web iOS Android Next Steps We’d be happy to gi…" at bounding box center [504, 287] width 883 height 910
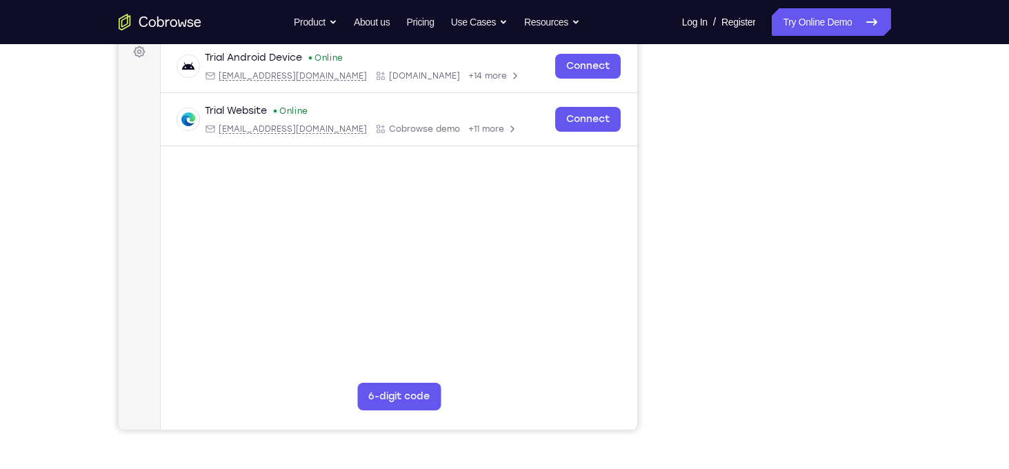
drag, startPoint x: 669, startPoint y: 185, endPoint x: 662, endPoint y: 226, distance: 41.4
click at [662, 226] on div "Your Support Agent Your Customer Web iOS Android" at bounding box center [505, 176] width 773 height 510
drag, startPoint x: 894, startPoint y: 176, endPoint x: 931, endPoint y: 226, distance: 61.7
click at [931, 226] on div "Your Support Agent Your Customer Web iOS Android Next Steps We’d be happy to gi…" at bounding box center [504, 287] width 883 height 910
drag, startPoint x: 931, startPoint y: 226, endPoint x: 933, endPoint y: 297, distance: 71.1
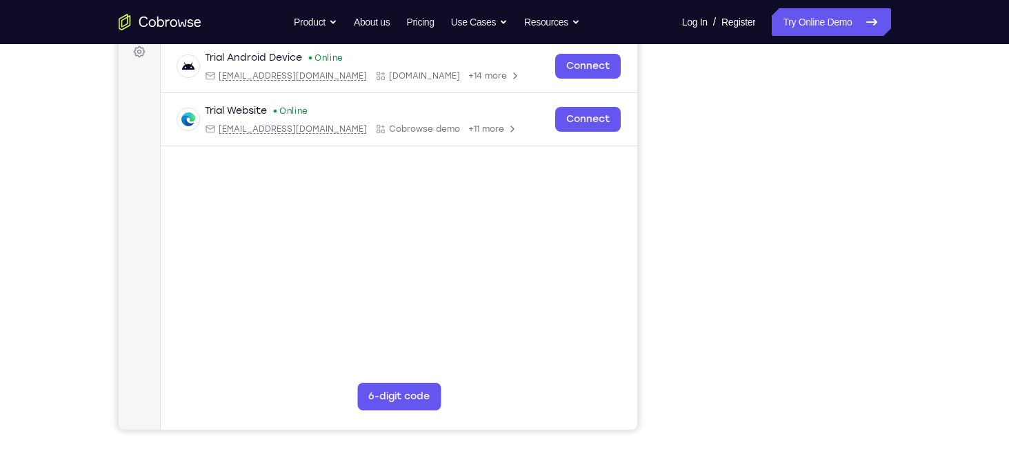
click at [933, 297] on div "Your Support Agent Your Customer Web iOS Android Next Steps We’d be happy to gi…" at bounding box center [504, 287] width 883 height 910
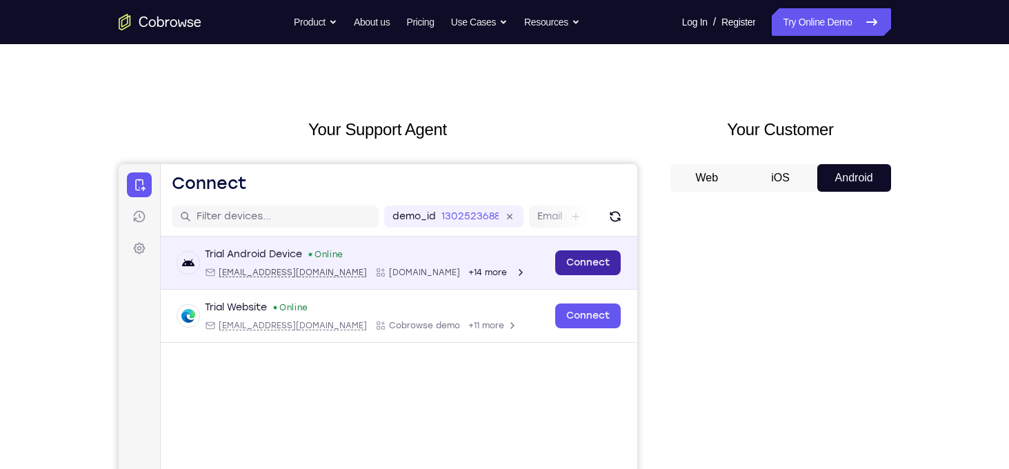
scroll to position [0, 0]
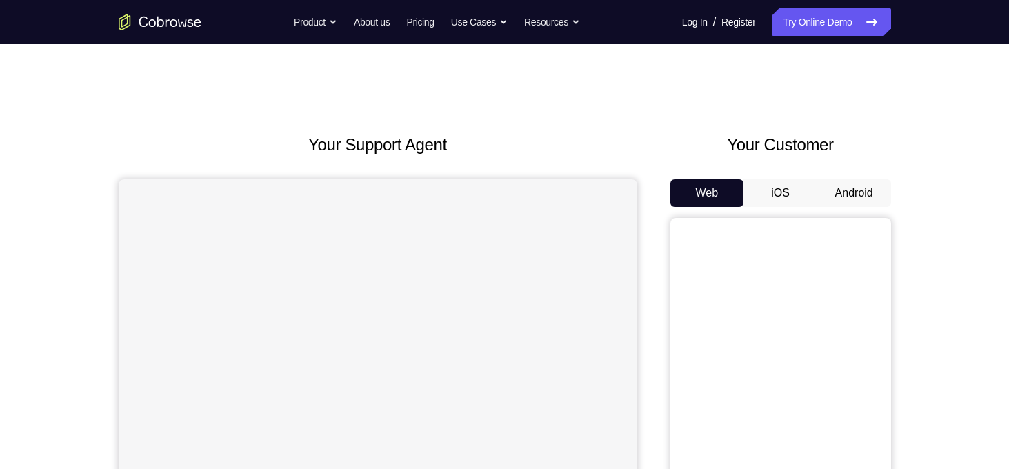
scroll to position [123, 0]
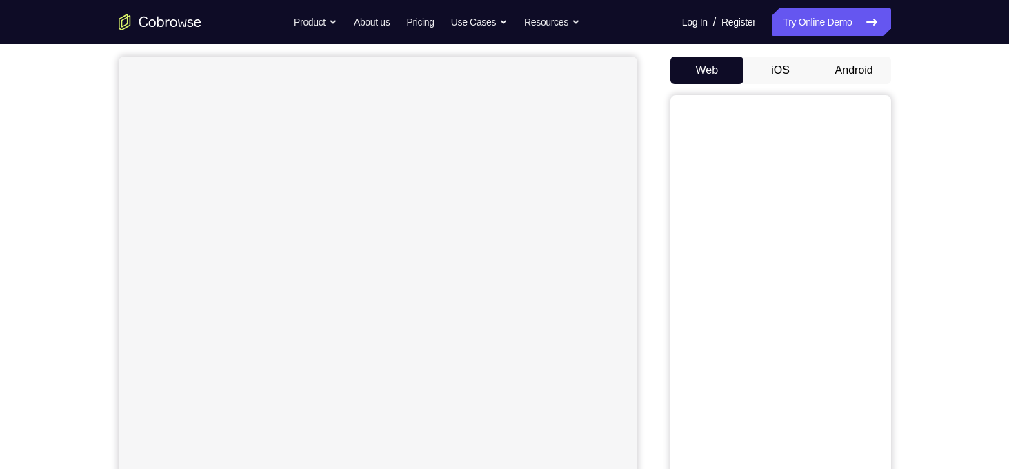
click at [853, 71] on button "Android" at bounding box center [855, 71] width 74 height 28
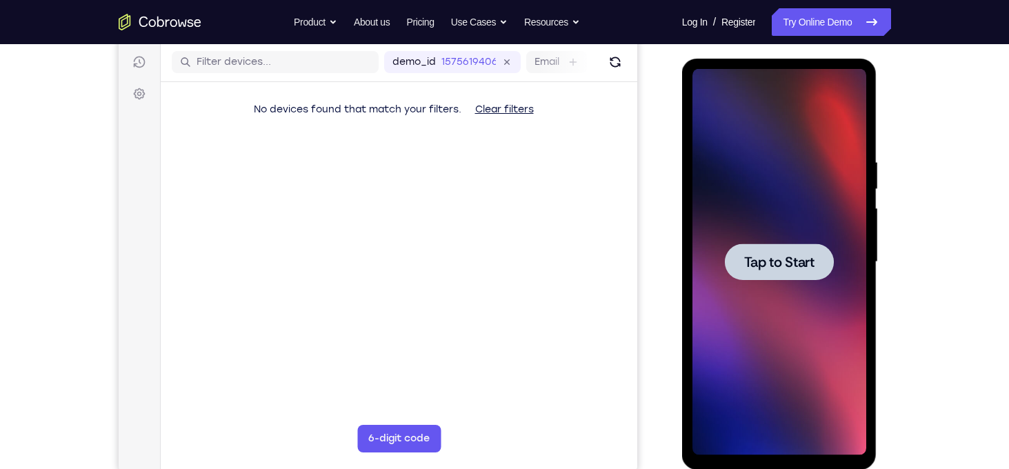
scroll to position [0, 0]
click at [763, 263] on span "Tap to Start" at bounding box center [779, 262] width 70 height 14
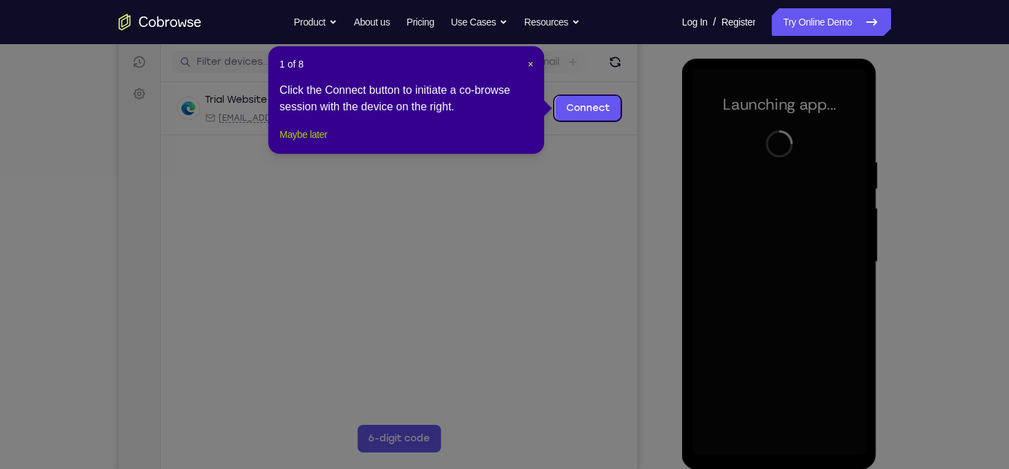
click at [295, 143] on button "Maybe later" at bounding box center [303, 134] width 48 height 17
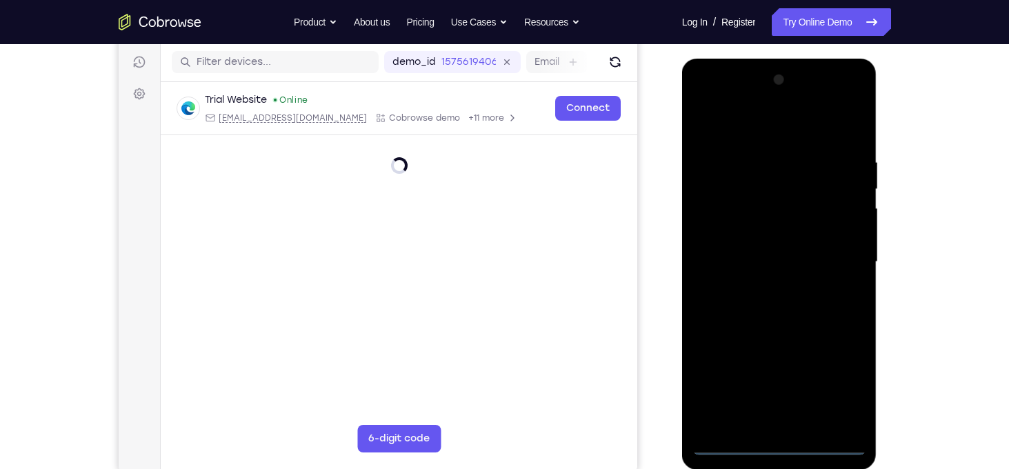
click at [776, 445] on div at bounding box center [780, 262] width 174 height 386
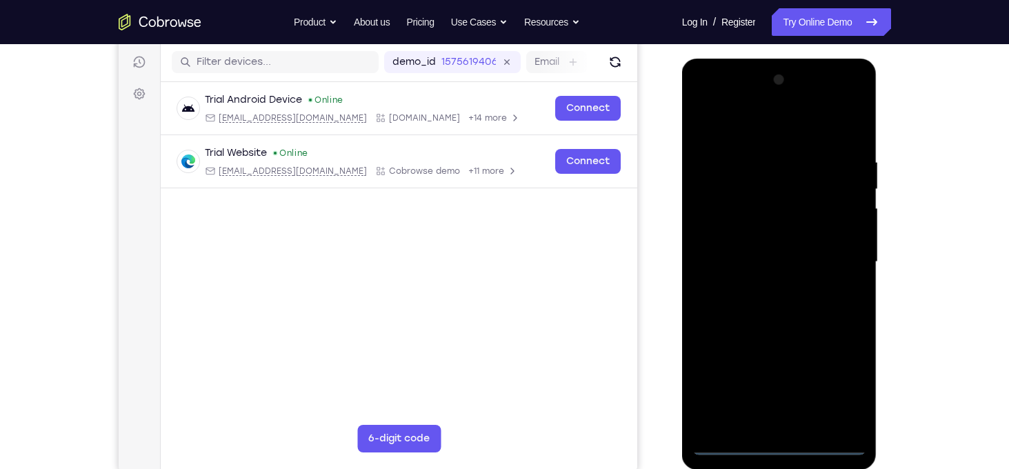
click at [844, 379] on div at bounding box center [780, 262] width 174 height 386
click at [769, 130] on div at bounding box center [780, 262] width 174 height 386
click at [849, 250] on div at bounding box center [780, 262] width 174 height 386
click at [760, 285] on div at bounding box center [780, 262] width 174 height 386
click at [757, 248] on div at bounding box center [780, 262] width 174 height 386
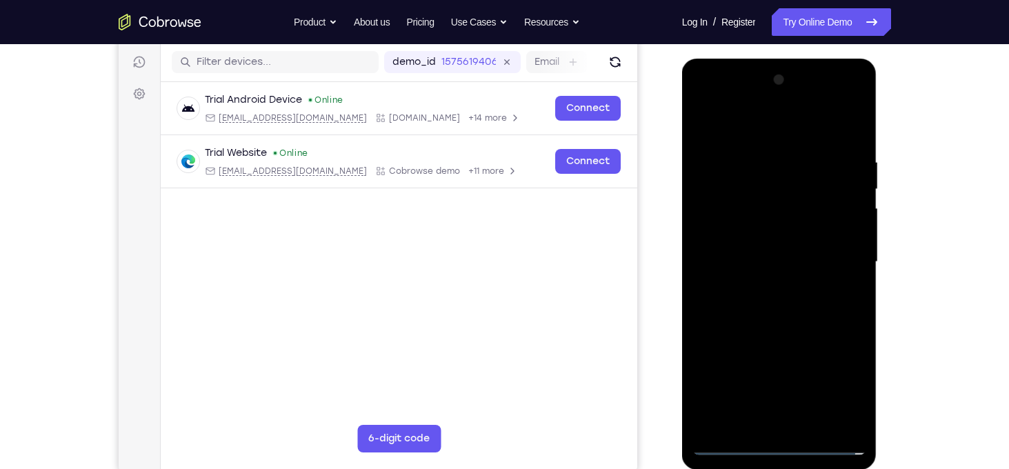
click at [755, 229] on div at bounding box center [780, 262] width 174 height 386
click at [742, 259] on div at bounding box center [780, 262] width 174 height 386
click at [792, 311] on div at bounding box center [780, 262] width 174 height 386
click at [813, 125] on div at bounding box center [780, 262] width 174 height 386
click at [791, 142] on div at bounding box center [780, 262] width 174 height 386
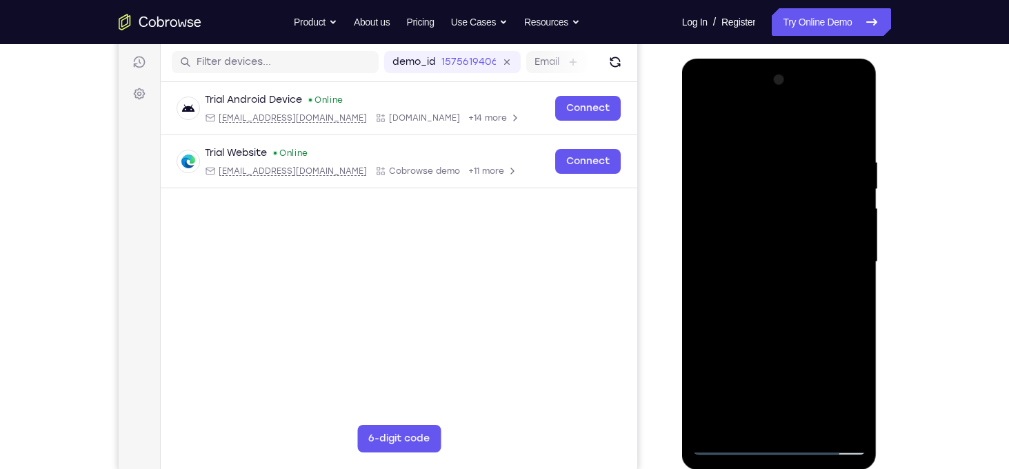
click at [810, 424] on div at bounding box center [780, 262] width 174 height 386
click at [775, 337] on div at bounding box center [780, 262] width 174 height 386
click at [757, 250] on div at bounding box center [780, 262] width 174 height 386
click at [855, 395] on div at bounding box center [780, 262] width 174 height 386
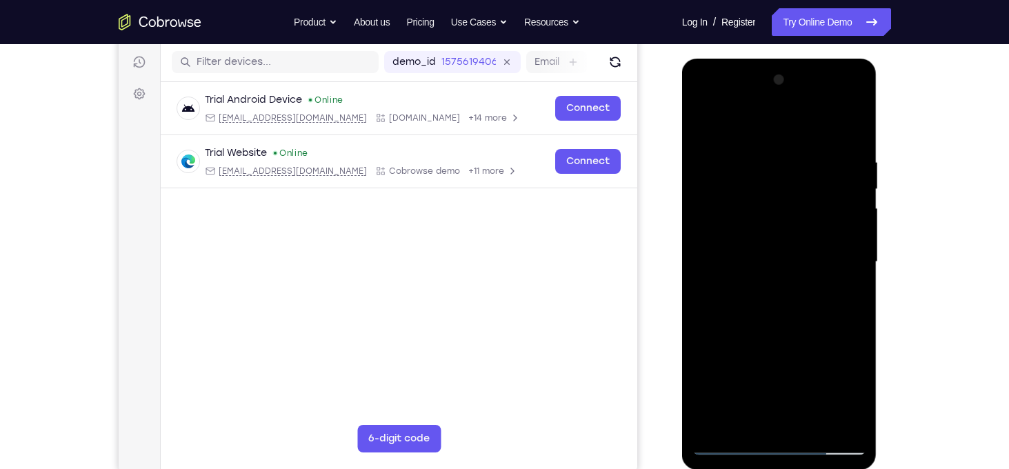
click at [855, 395] on div at bounding box center [780, 262] width 174 height 386
click at [848, 391] on div at bounding box center [780, 262] width 174 height 386
click at [846, 290] on div at bounding box center [780, 262] width 174 height 386
click at [702, 125] on div at bounding box center [780, 262] width 174 height 386
click at [714, 166] on div at bounding box center [780, 262] width 174 height 386
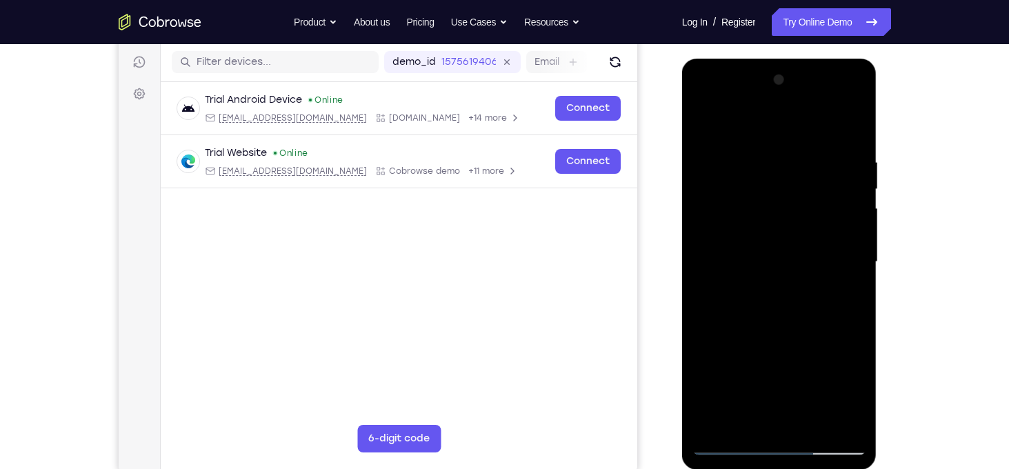
click at [704, 132] on div at bounding box center [780, 262] width 174 height 386
click at [761, 169] on div at bounding box center [780, 262] width 174 height 386
click at [756, 205] on div at bounding box center [780, 262] width 174 height 386
click at [710, 117] on div at bounding box center [780, 262] width 174 height 386
click at [744, 426] on div at bounding box center [780, 262] width 174 height 386
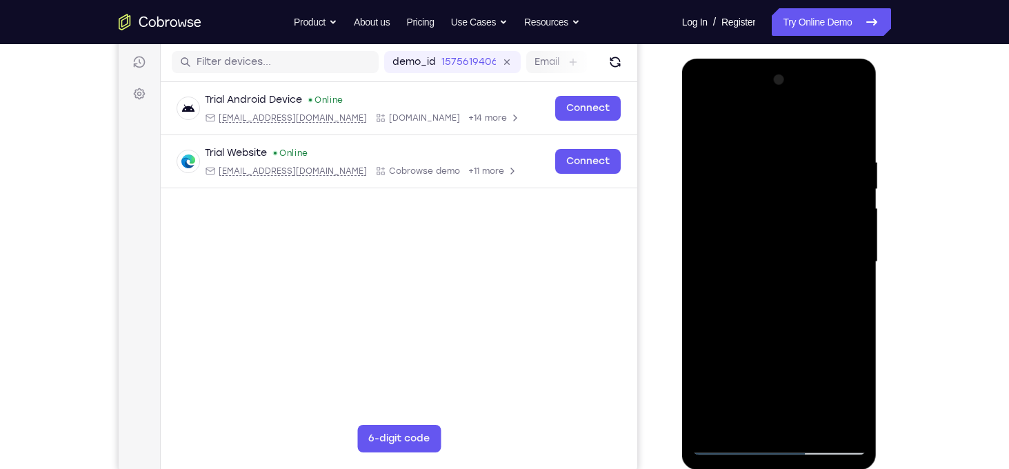
click at [725, 117] on div at bounding box center [780, 262] width 174 height 386
click at [771, 150] on div at bounding box center [780, 262] width 174 height 386
drag, startPoint x: 838, startPoint y: 193, endPoint x: 839, endPoint y: 140, distance: 53.1
click at [839, 140] on div at bounding box center [780, 262] width 174 height 386
click at [837, 333] on div at bounding box center [780, 262] width 174 height 386
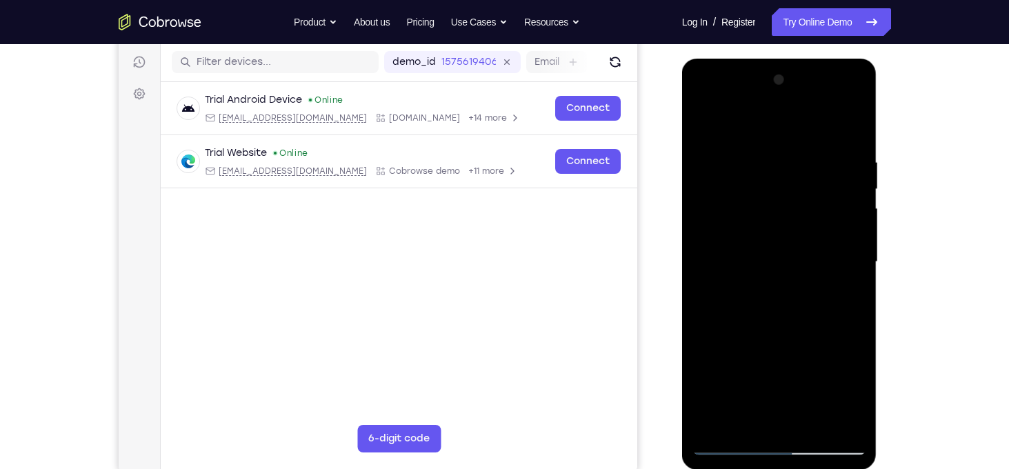
click at [857, 216] on div at bounding box center [780, 262] width 174 height 386
click at [855, 217] on div at bounding box center [780, 262] width 174 height 386
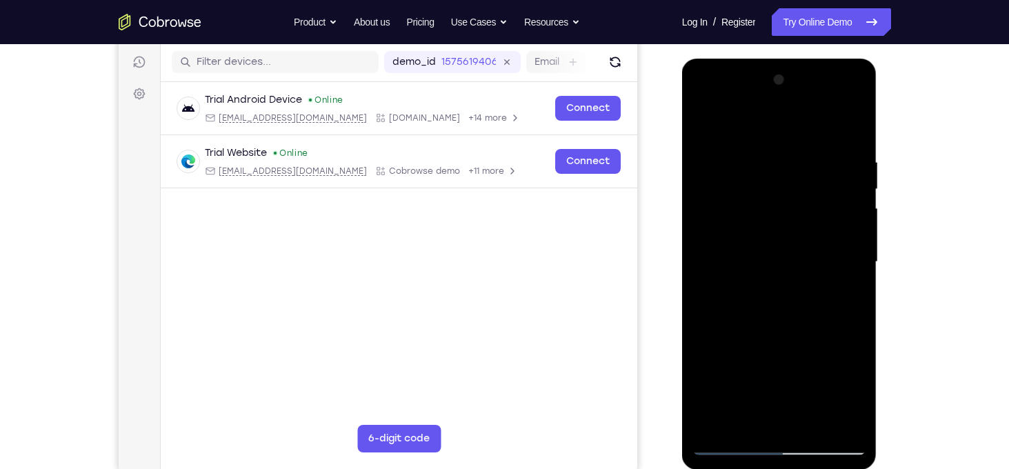
click at [858, 220] on div at bounding box center [780, 262] width 174 height 386
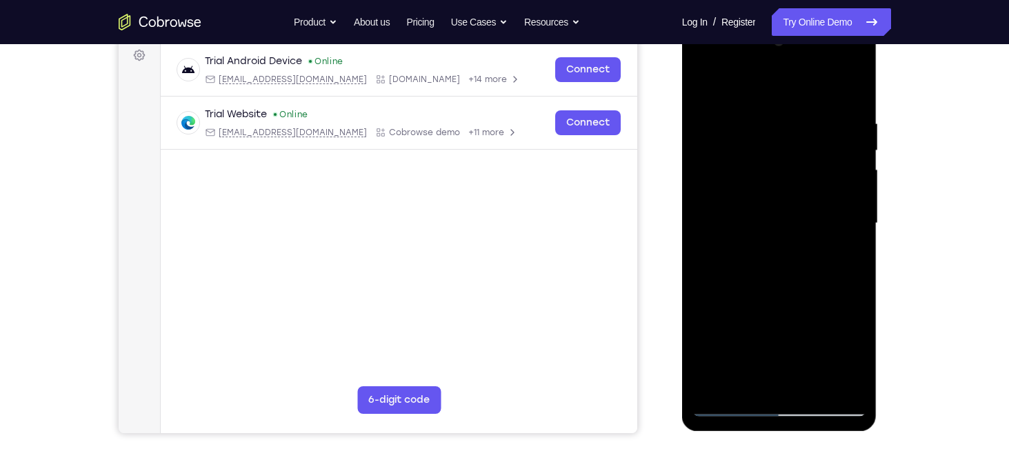
scroll to position [212, 0]
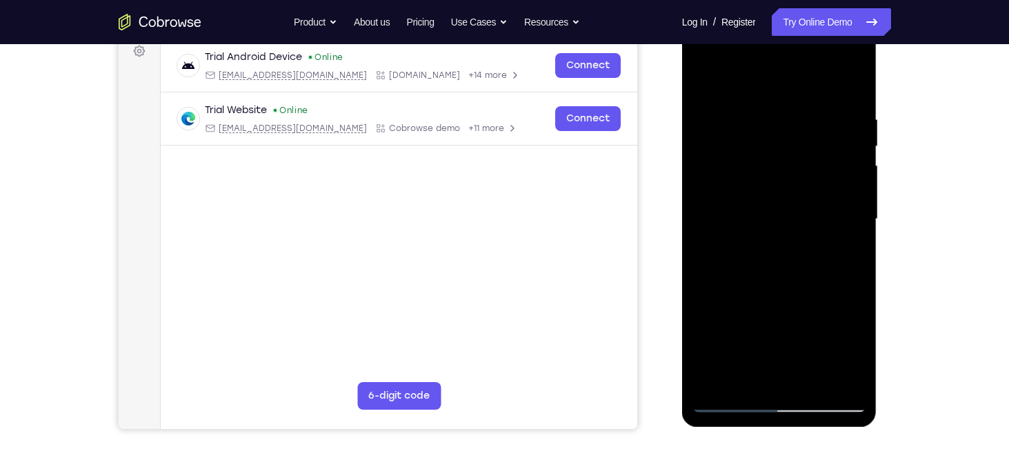
click at [702, 70] on div at bounding box center [780, 219] width 174 height 386
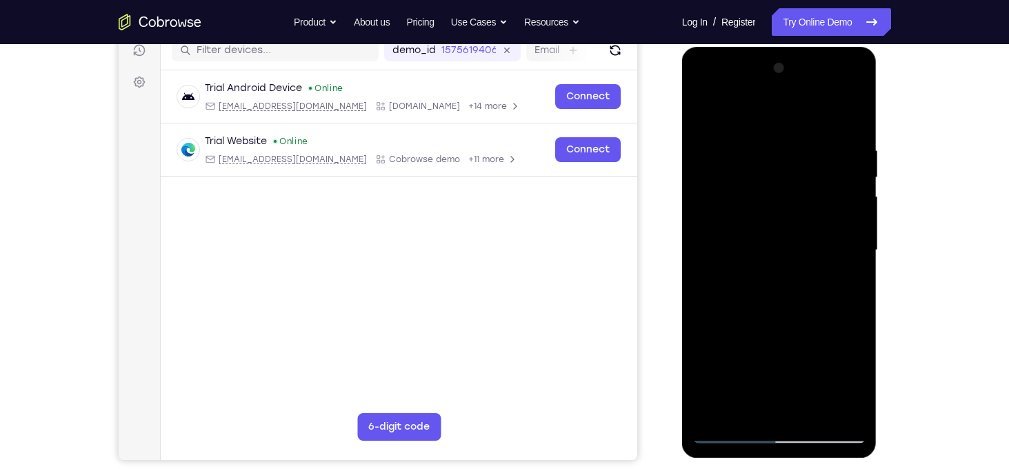
scroll to position [175, 0]
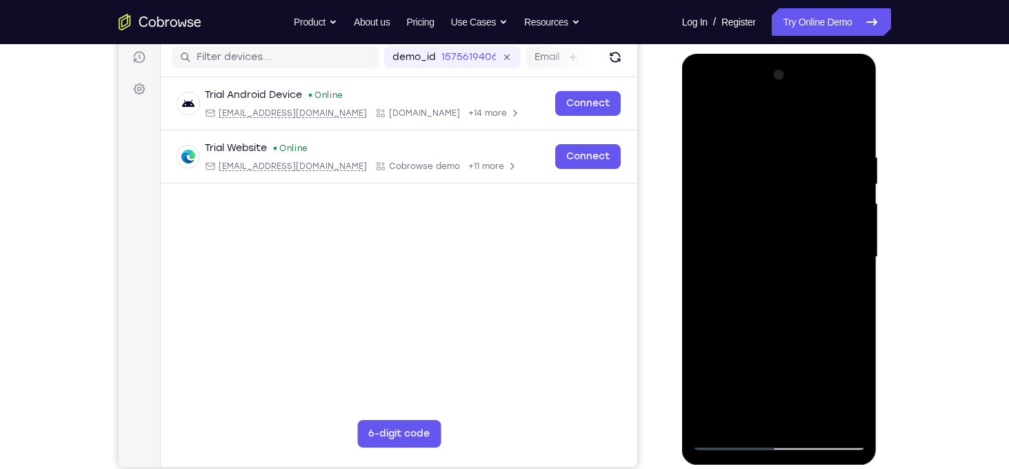
click at [716, 210] on div at bounding box center [780, 257] width 174 height 386
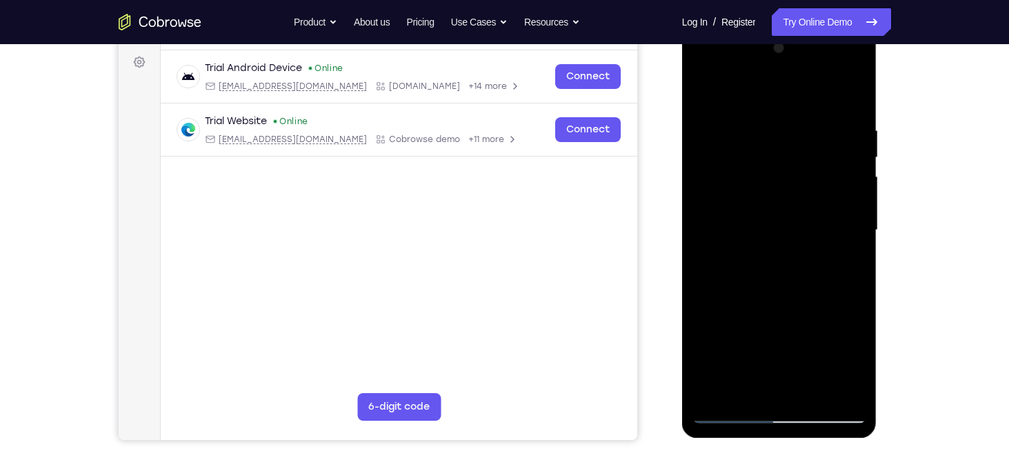
scroll to position [201, 0]
click at [760, 119] on div at bounding box center [780, 230] width 174 height 386
click at [848, 99] on div at bounding box center [780, 230] width 174 height 386
click at [804, 129] on div at bounding box center [780, 230] width 174 height 386
click at [850, 102] on div at bounding box center [780, 230] width 174 height 386
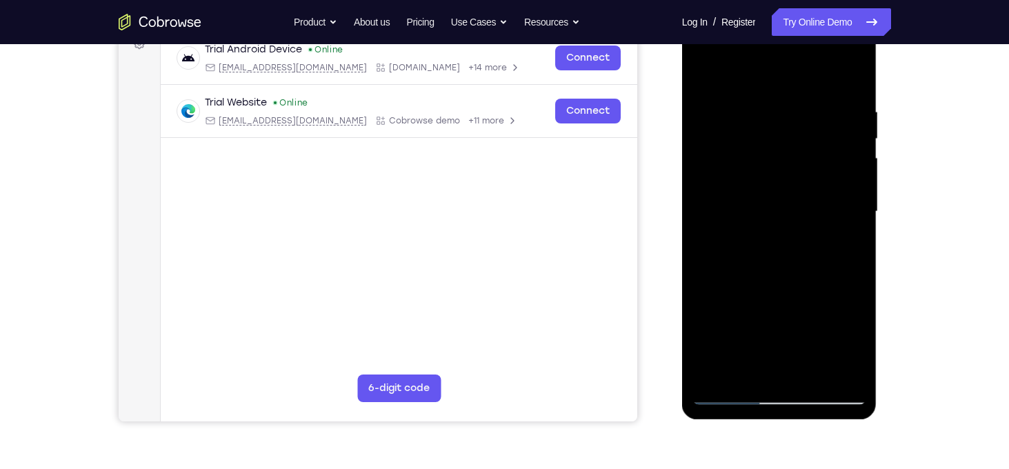
scroll to position [219, 0]
click at [811, 379] on div at bounding box center [780, 212] width 174 height 386
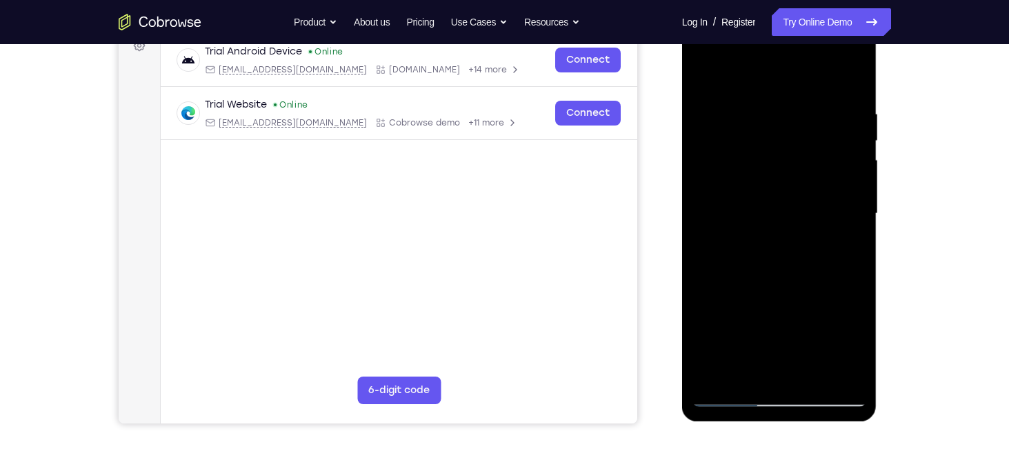
scroll to position [218, 0]
click at [845, 179] on div at bounding box center [780, 214] width 174 height 386
click at [766, 97] on div at bounding box center [780, 214] width 174 height 386
click at [706, 74] on div at bounding box center [780, 214] width 174 height 386
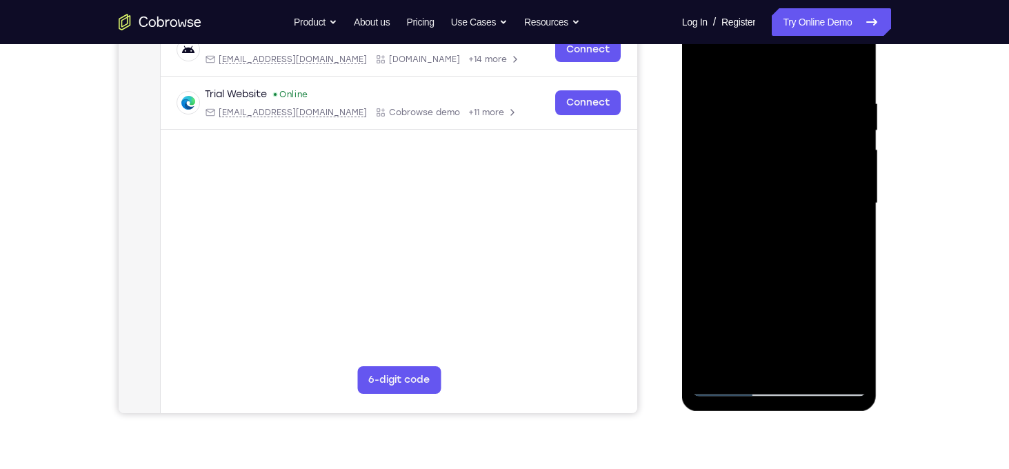
scroll to position [229, 0]
drag, startPoint x: 776, startPoint y: 210, endPoint x: 773, endPoint y: 150, distance: 60.1
click at [773, 150] on div at bounding box center [780, 203] width 174 height 386
drag, startPoint x: 786, startPoint y: 257, endPoint x: 805, endPoint y: 211, distance: 49.5
click at [805, 211] on div at bounding box center [780, 203] width 174 height 386
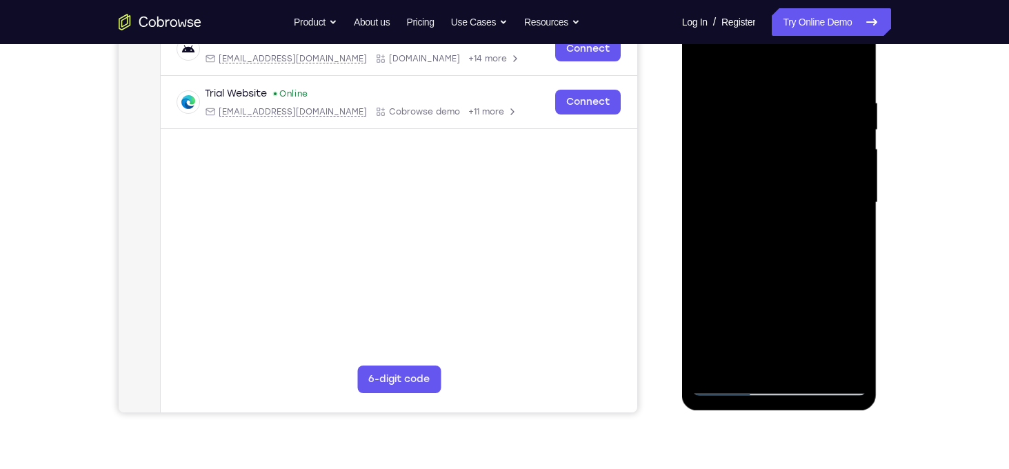
drag, startPoint x: 784, startPoint y: 276, endPoint x: 784, endPoint y: 259, distance: 16.6
click at [784, 259] on div at bounding box center [780, 203] width 174 height 386
click at [769, 224] on div at bounding box center [780, 203] width 174 height 386
click at [854, 331] on div at bounding box center [780, 203] width 174 height 386
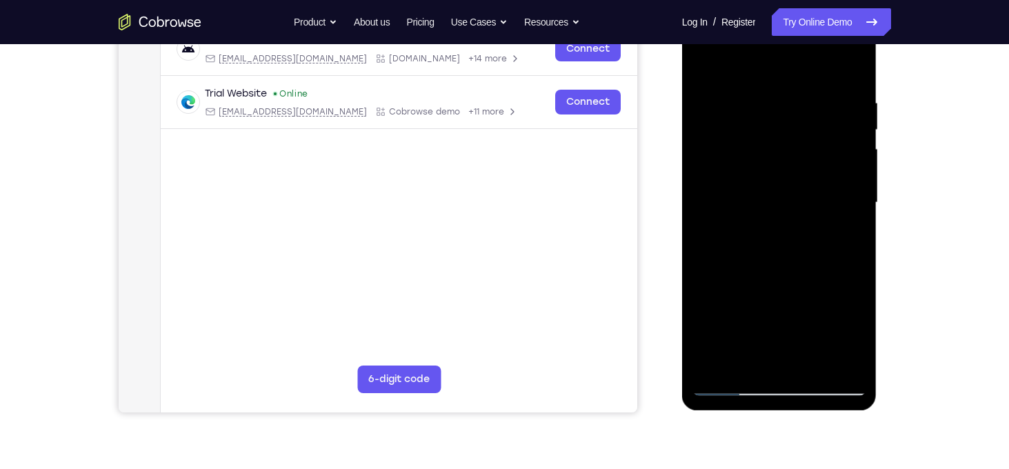
click at [854, 331] on div at bounding box center [780, 203] width 174 height 386
click at [731, 281] on div at bounding box center [780, 203] width 174 height 386
click at [853, 310] on div at bounding box center [780, 203] width 174 height 386
click at [779, 366] on div at bounding box center [780, 203] width 174 height 386
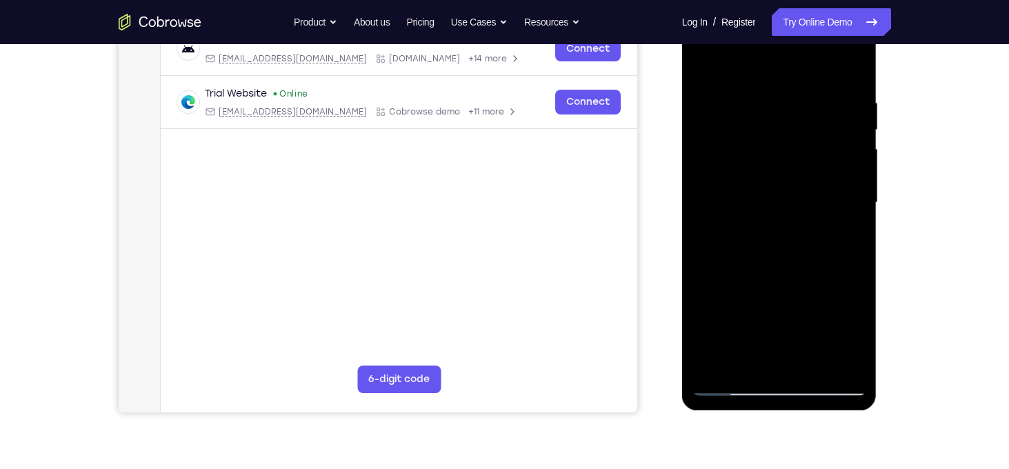
click at [845, 236] on div at bounding box center [780, 203] width 174 height 386
click at [709, 61] on div at bounding box center [780, 203] width 174 height 386
drag, startPoint x: 752, startPoint y: 319, endPoint x: 774, endPoint y: 229, distance: 93.0
click at [774, 229] on div at bounding box center [780, 203] width 174 height 386
drag, startPoint x: 766, startPoint y: 310, endPoint x: 782, endPoint y: 230, distance: 81.5
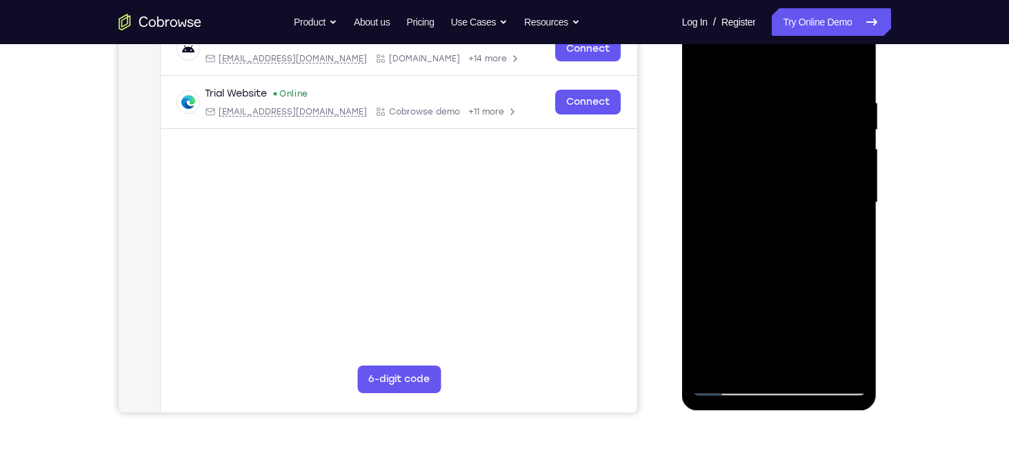
click at [782, 230] on div at bounding box center [780, 203] width 174 height 386
drag, startPoint x: 766, startPoint y: 314, endPoint x: 772, endPoint y: 259, distance: 54.9
click at [772, 259] on div at bounding box center [780, 203] width 174 height 386
drag, startPoint x: 764, startPoint y: 344, endPoint x: 770, endPoint y: 232, distance: 112.6
click at [770, 232] on div at bounding box center [780, 203] width 174 height 386
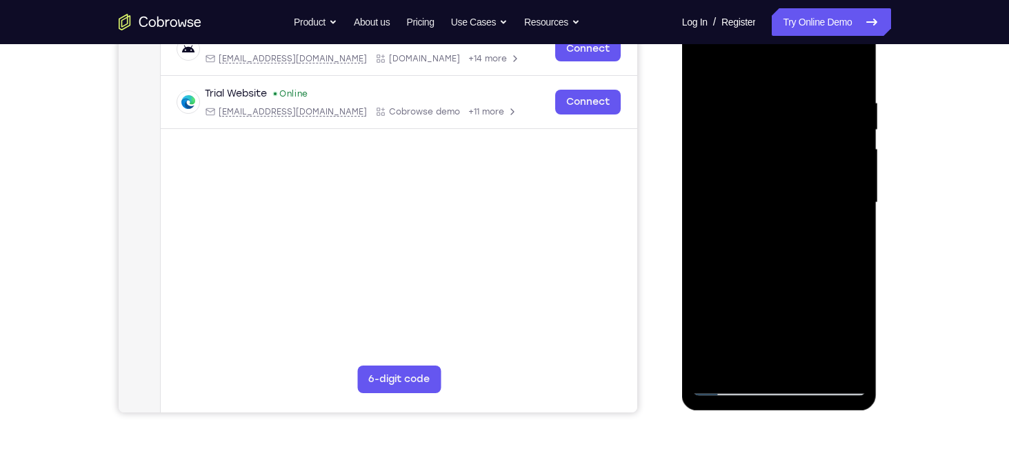
drag, startPoint x: 756, startPoint y: 319, endPoint x: 767, endPoint y: 236, distance: 83.5
click at [767, 236] on div at bounding box center [780, 203] width 174 height 386
drag, startPoint x: 744, startPoint y: 326, endPoint x: 771, endPoint y: 157, distance: 171.8
click at [771, 157] on div at bounding box center [780, 203] width 174 height 386
click at [702, 63] on div at bounding box center [780, 203] width 174 height 386
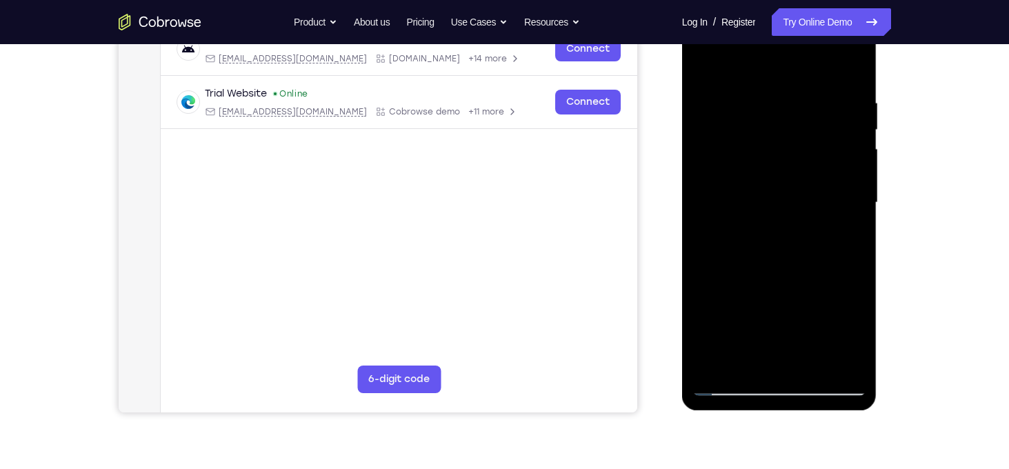
drag, startPoint x: 789, startPoint y: 247, endPoint x: 800, endPoint y: 199, distance: 48.9
click at [800, 199] on div at bounding box center [780, 203] width 174 height 386
click at [813, 359] on div at bounding box center [780, 203] width 174 height 386
drag, startPoint x: 836, startPoint y: 146, endPoint x: 768, endPoint y: 148, distance: 68.4
click at [768, 148] on div at bounding box center [780, 203] width 174 height 386
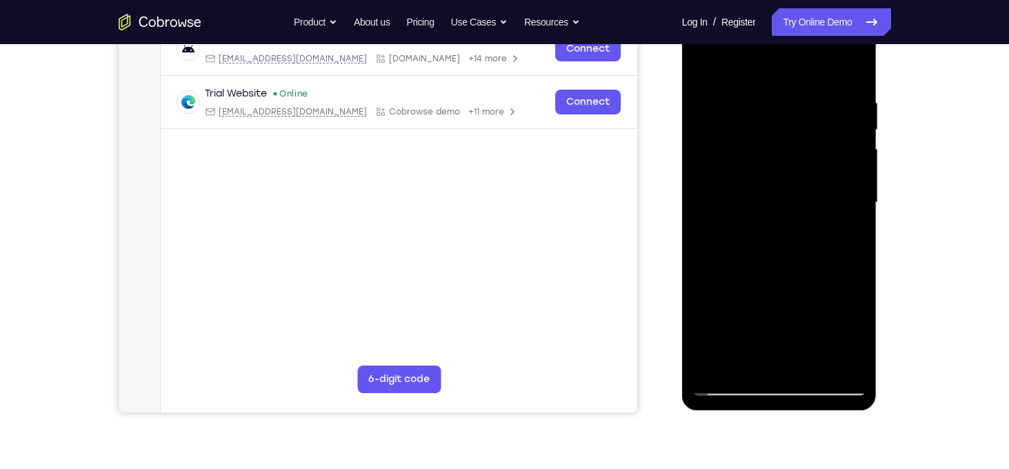
drag, startPoint x: 752, startPoint y: 142, endPoint x: 845, endPoint y: 129, distance: 94.1
click at [845, 129] on div at bounding box center [780, 203] width 174 height 386
click at [715, 112] on div at bounding box center [780, 203] width 174 height 386
click at [829, 218] on div at bounding box center [780, 203] width 174 height 386
click at [853, 307] on div at bounding box center [780, 203] width 174 height 386
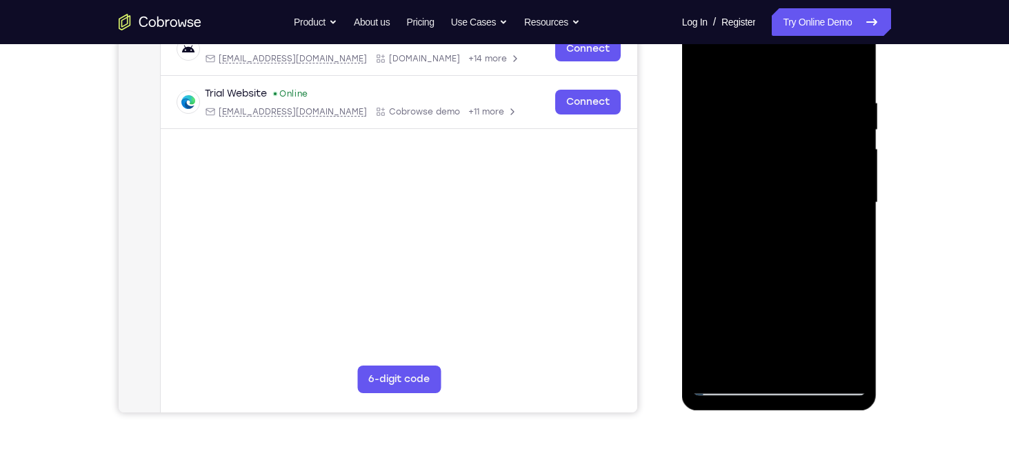
click at [704, 58] on div at bounding box center [780, 203] width 174 height 386
click at [704, 66] on div at bounding box center [780, 203] width 174 height 386
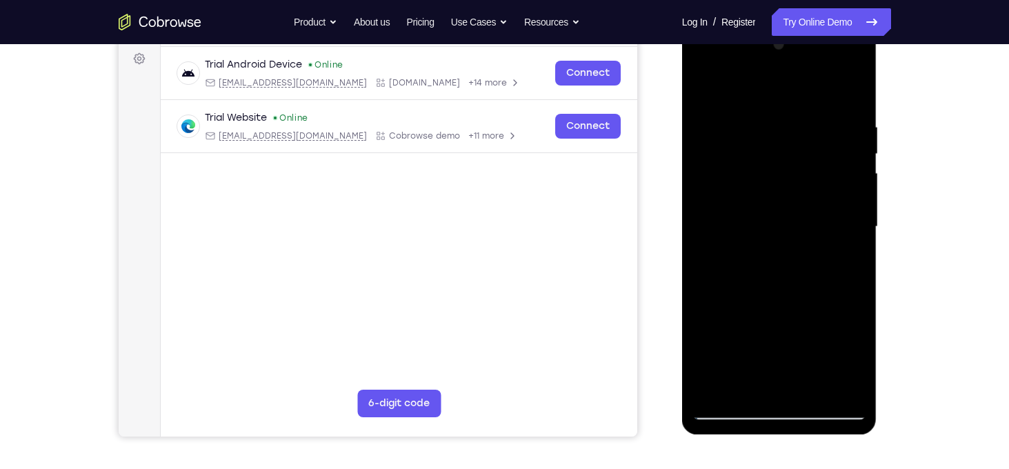
scroll to position [204, 0]
click at [711, 82] on div at bounding box center [780, 227] width 174 height 386
click at [850, 397] on div at bounding box center [780, 227] width 174 height 386
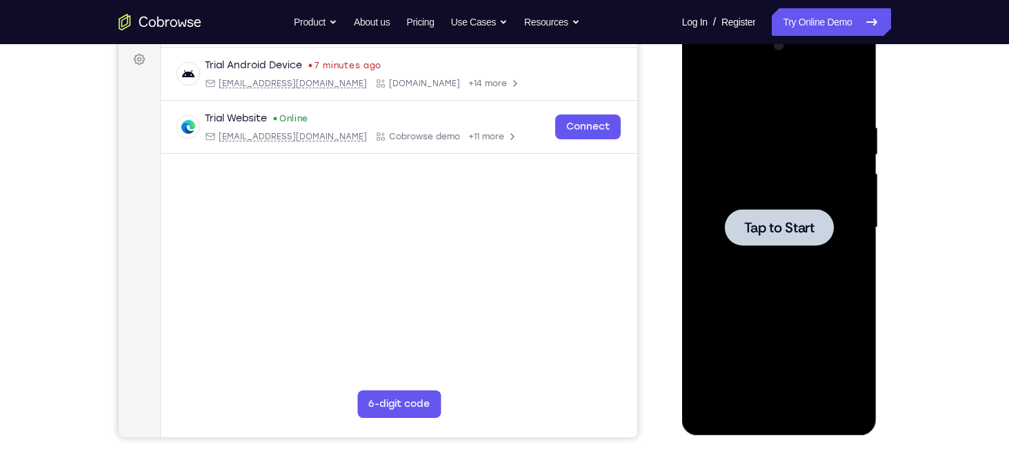
scroll to position [245, 0]
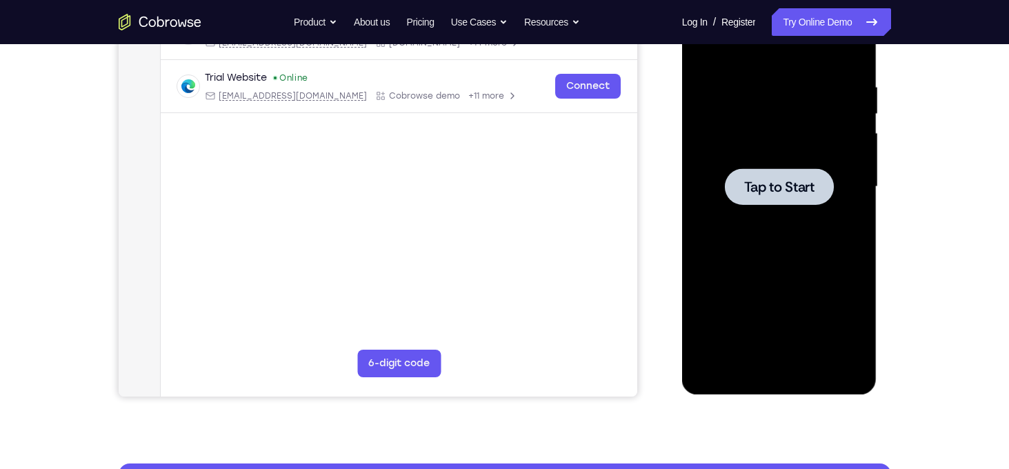
click at [752, 158] on div at bounding box center [780, 187] width 174 height 386
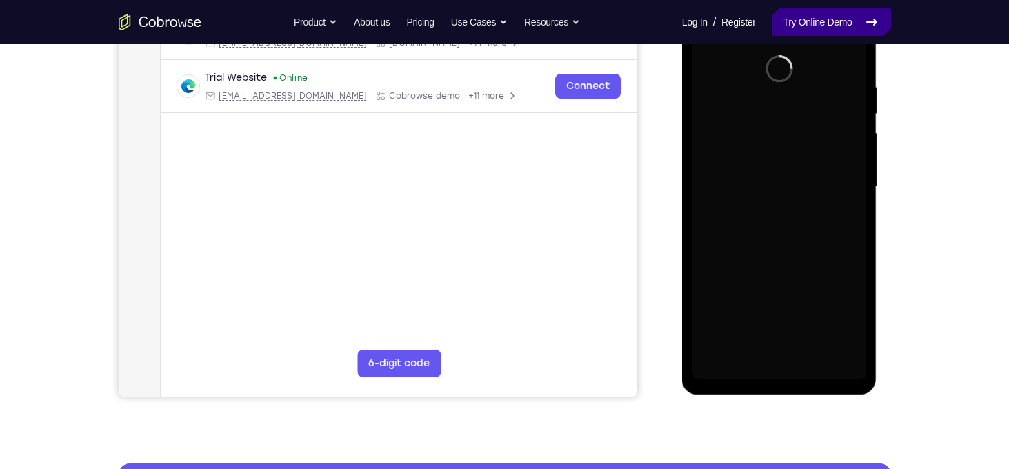
click at [806, 28] on link "Try Online Demo" at bounding box center [831, 22] width 119 height 28
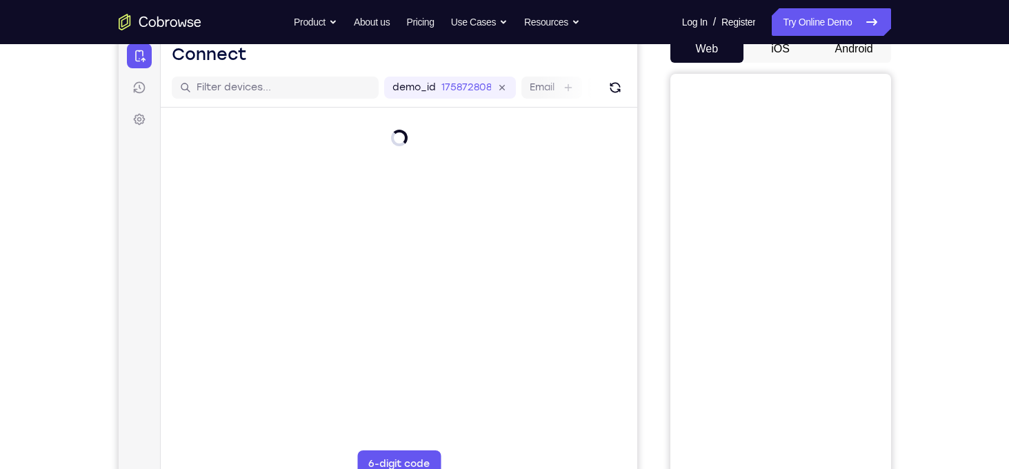
scroll to position [111, 0]
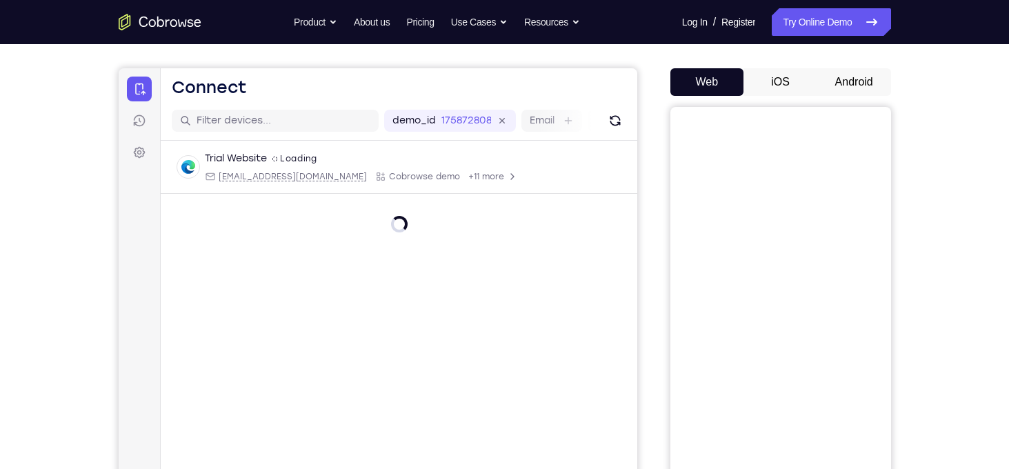
click at [849, 71] on button "Android" at bounding box center [855, 82] width 74 height 28
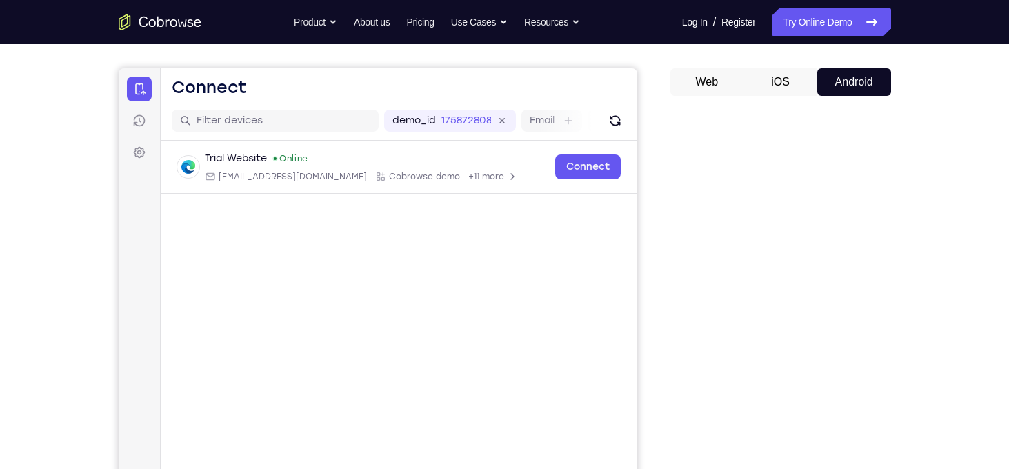
scroll to position [146, 0]
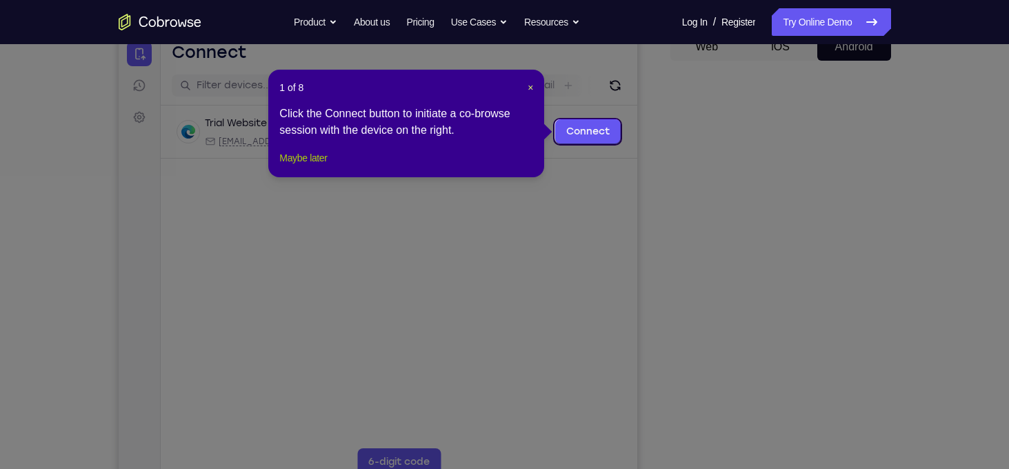
click at [319, 166] on button "Maybe later" at bounding box center [303, 158] width 48 height 17
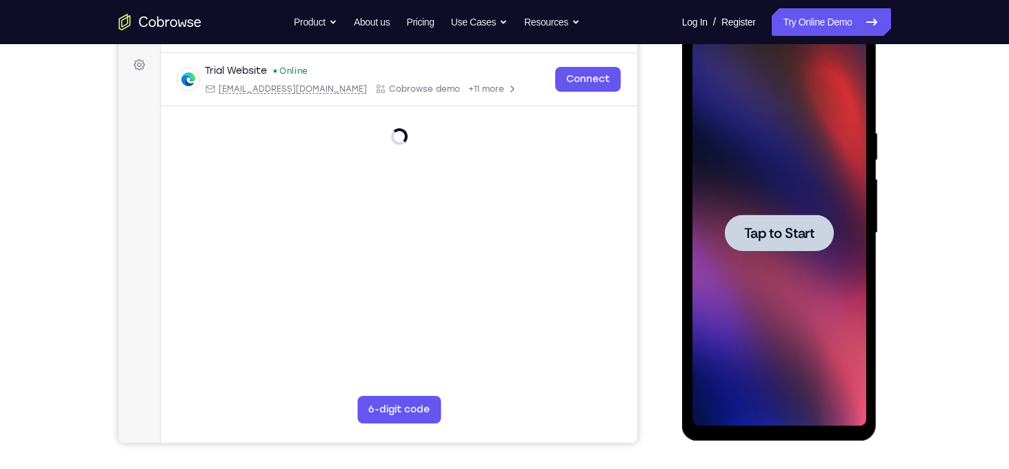
scroll to position [0, 0]
click at [781, 228] on span "Tap to Start" at bounding box center [779, 233] width 70 height 14
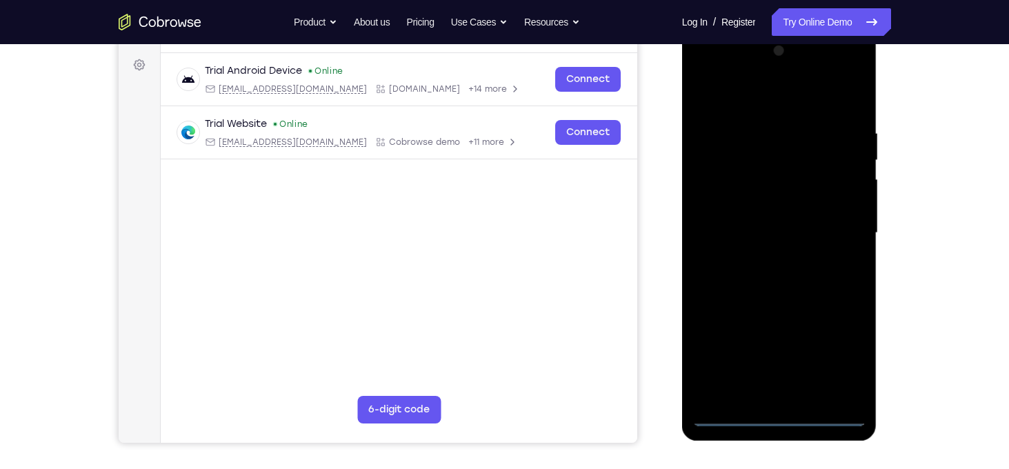
click at [778, 413] on div at bounding box center [780, 233] width 174 height 386
click at [833, 364] on div at bounding box center [780, 233] width 174 height 386
click at [765, 96] on div at bounding box center [780, 233] width 174 height 386
click at [846, 228] on div at bounding box center [780, 233] width 174 height 386
click at [760, 256] on div at bounding box center [780, 233] width 174 height 386
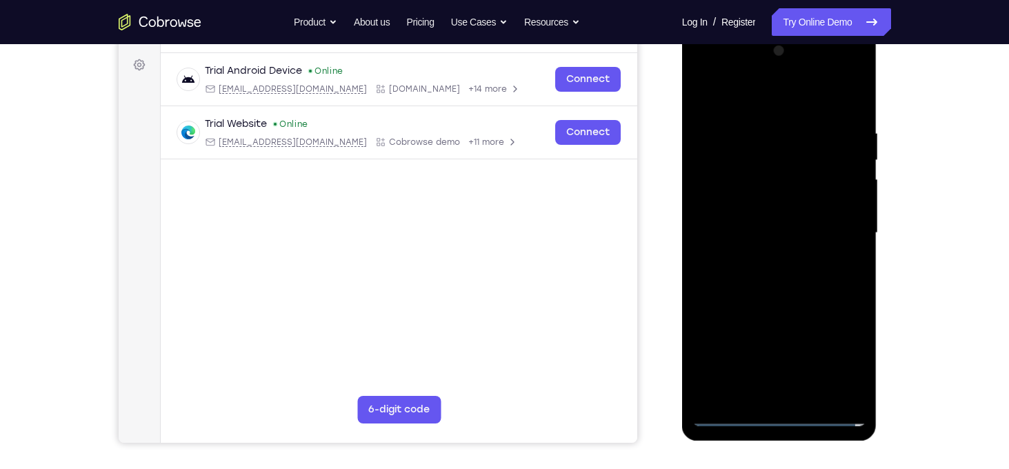
click at [762, 226] on div at bounding box center [780, 233] width 174 height 386
click at [751, 200] on div at bounding box center [780, 233] width 174 height 386
click at [748, 235] on div at bounding box center [780, 233] width 174 height 386
click at [748, 272] on div at bounding box center [780, 233] width 174 height 386
click at [808, 388] on div at bounding box center [780, 233] width 174 height 386
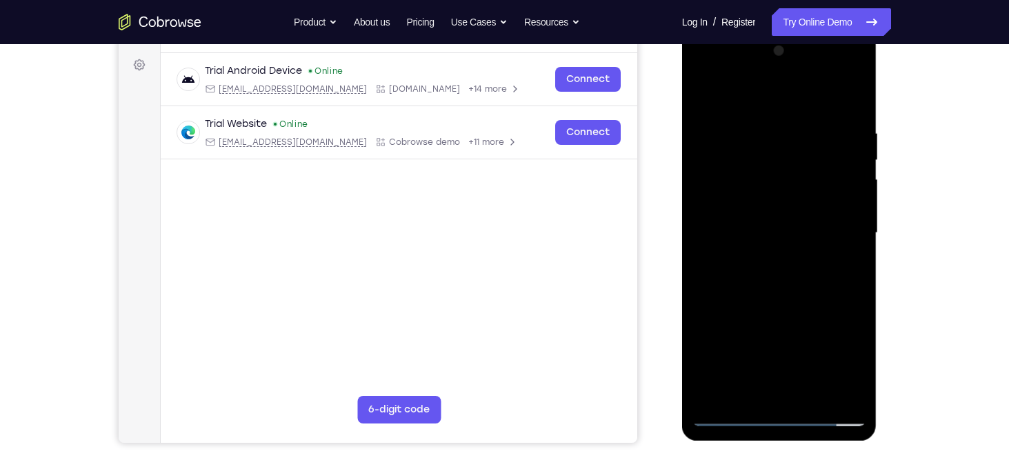
click at [801, 285] on div at bounding box center [780, 233] width 174 height 386
click at [853, 110] on div at bounding box center [780, 233] width 174 height 386
click at [782, 286] on div at bounding box center [780, 233] width 174 height 386
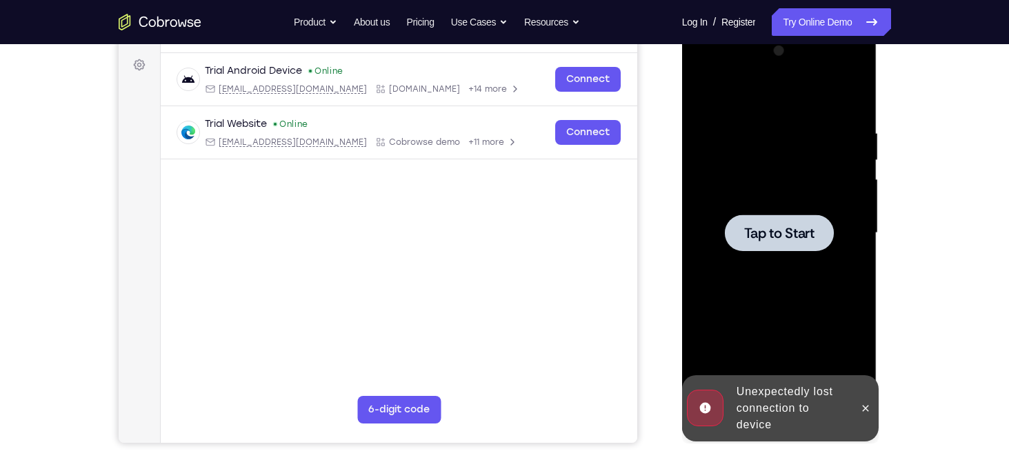
click at [798, 242] on div at bounding box center [779, 233] width 109 height 37
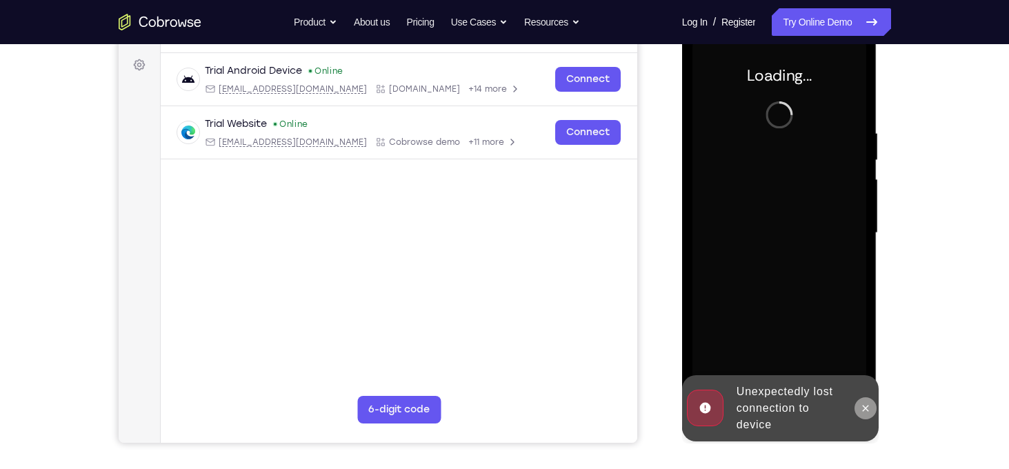
click at [862, 405] on icon at bounding box center [865, 408] width 11 height 11
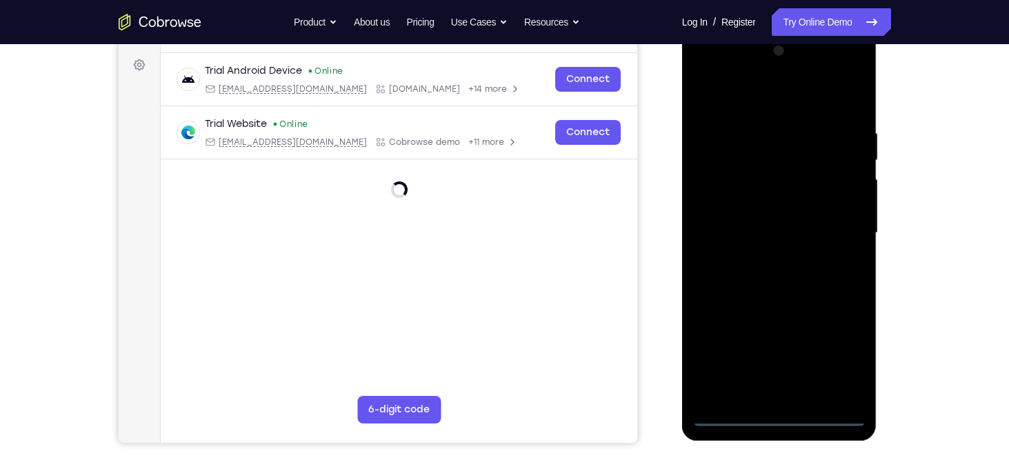
click at [773, 410] on div at bounding box center [780, 233] width 174 height 386
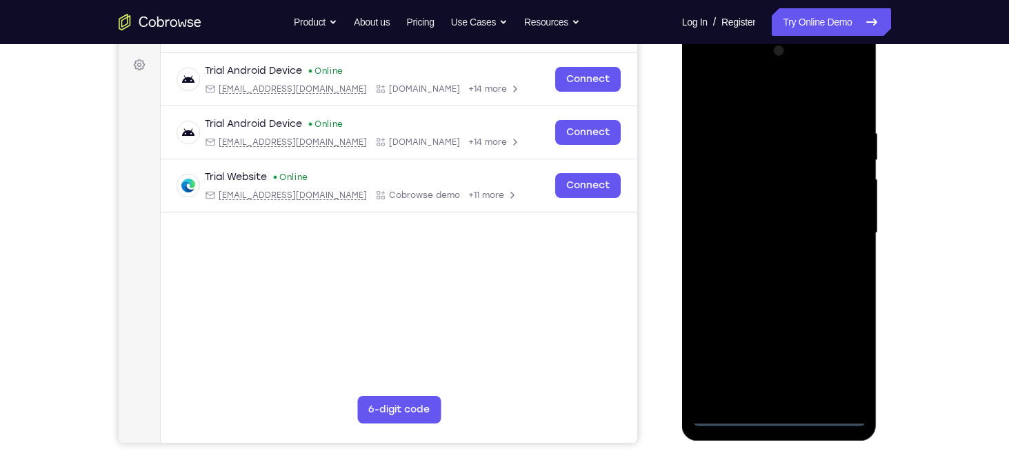
click at [780, 413] on div at bounding box center [780, 233] width 174 height 386
click at [840, 373] on div at bounding box center [780, 233] width 174 height 386
click at [799, 100] on div at bounding box center [780, 233] width 174 height 386
click at [838, 231] on div at bounding box center [780, 233] width 174 height 386
click at [766, 257] on div at bounding box center [780, 233] width 174 height 386
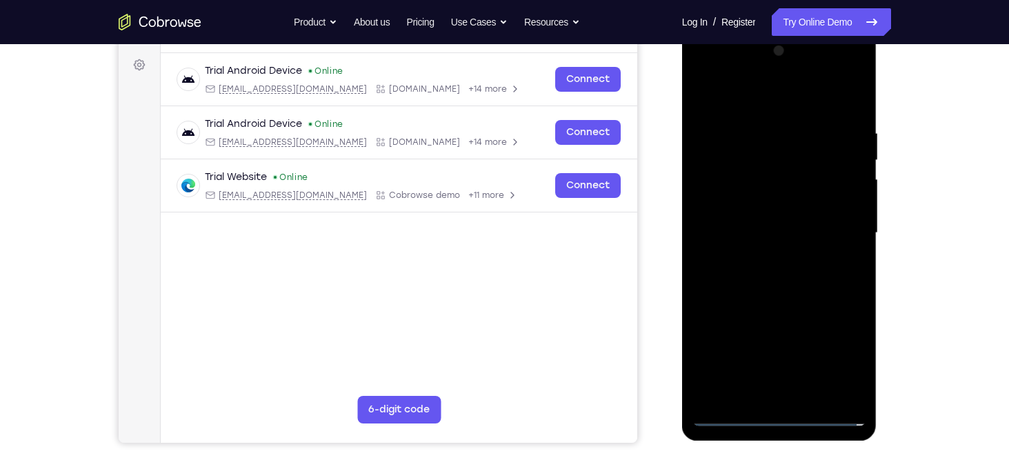
click at [771, 224] on div at bounding box center [780, 233] width 174 height 386
click at [760, 203] on div at bounding box center [780, 233] width 174 height 386
click at [759, 221] on div at bounding box center [780, 233] width 174 height 386
click at [754, 230] on div at bounding box center [780, 233] width 174 height 386
click at [769, 274] on div at bounding box center [780, 233] width 174 height 386
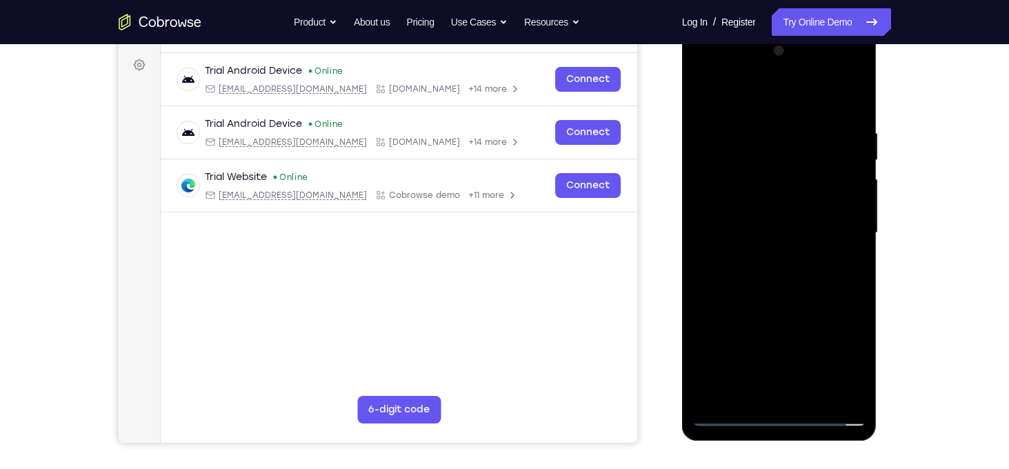
click at [775, 266] on div at bounding box center [780, 233] width 174 height 386
click at [809, 393] on div at bounding box center [780, 233] width 174 height 386
click at [798, 286] on div at bounding box center [780, 233] width 174 height 386
click at [814, 394] on div at bounding box center [780, 233] width 174 height 386
click at [778, 302] on div at bounding box center [780, 233] width 174 height 386
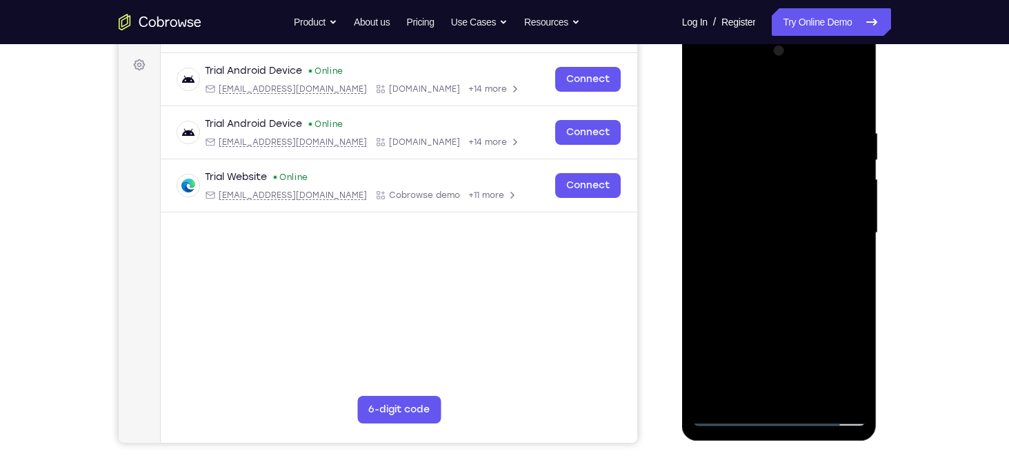
click at [784, 226] on div at bounding box center [780, 233] width 174 height 386
click at [769, 275] on div at bounding box center [780, 233] width 174 height 386
click at [856, 93] on div at bounding box center [780, 233] width 174 height 386
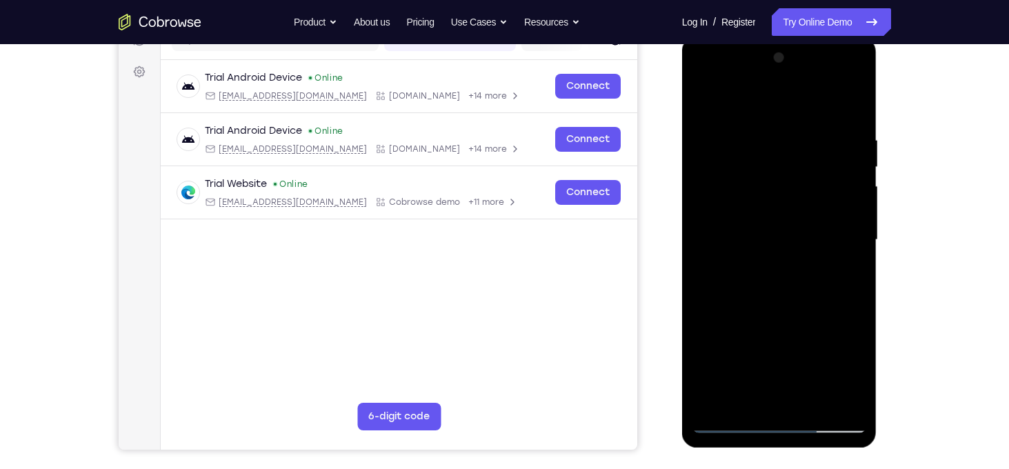
click at [704, 100] on div at bounding box center [780, 240] width 174 height 386
click at [704, 95] on div at bounding box center [780, 240] width 174 height 386
drag, startPoint x: 833, startPoint y: 139, endPoint x: 763, endPoint y: 139, distance: 70.4
click at [763, 139] on div at bounding box center [780, 240] width 174 height 386
drag, startPoint x: 829, startPoint y: 131, endPoint x: 741, endPoint y: 146, distance: 88.9
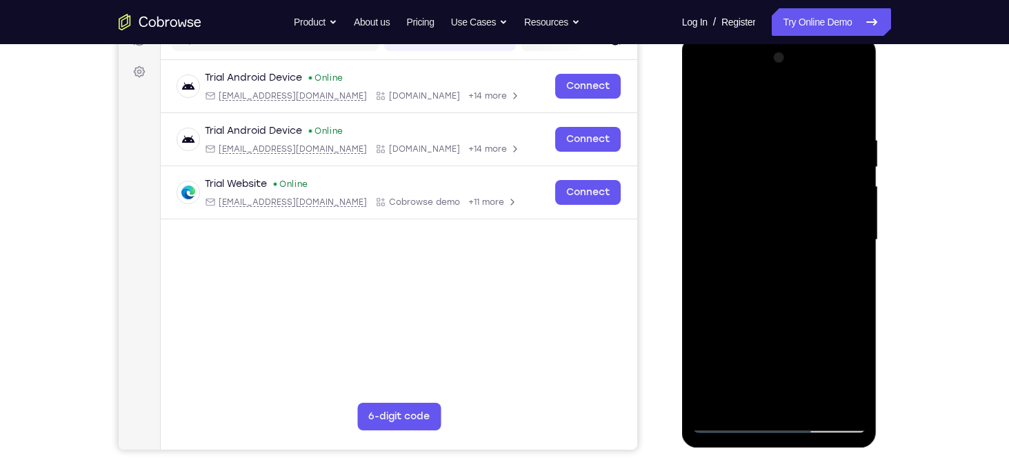
click at [741, 146] on div at bounding box center [780, 240] width 174 height 386
drag, startPoint x: 847, startPoint y: 134, endPoint x: 774, endPoint y: 133, distance: 73.1
click at [774, 133] on div at bounding box center [780, 240] width 174 height 386
drag, startPoint x: 834, startPoint y: 136, endPoint x: 762, endPoint y: 133, distance: 72.5
click at [762, 133] on div at bounding box center [780, 240] width 174 height 386
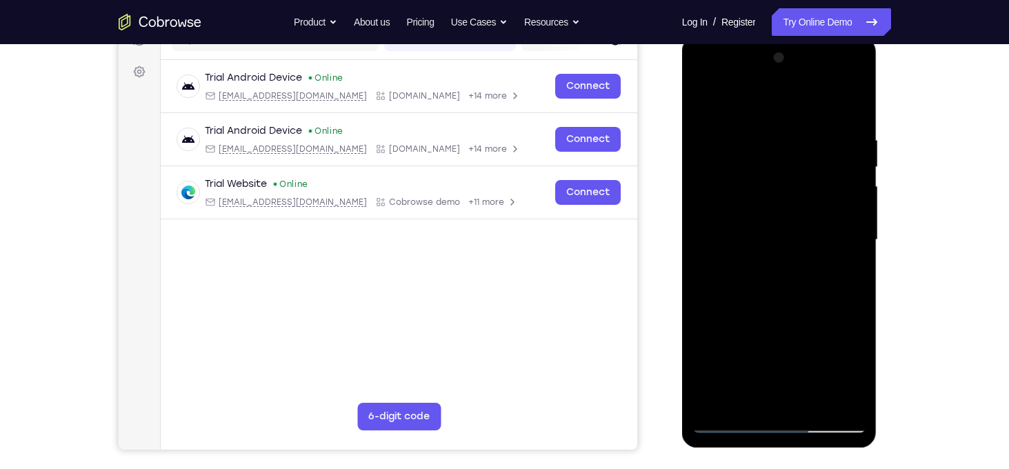
drag, startPoint x: 813, startPoint y: 133, endPoint x: 747, endPoint y: 130, distance: 65.6
click at [747, 130] on div at bounding box center [780, 240] width 174 height 386
drag, startPoint x: 824, startPoint y: 132, endPoint x: 775, endPoint y: 131, distance: 49.0
click at [775, 131] on div at bounding box center [780, 240] width 174 height 386
drag, startPoint x: 806, startPoint y: 136, endPoint x: 749, endPoint y: 147, distance: 58.3
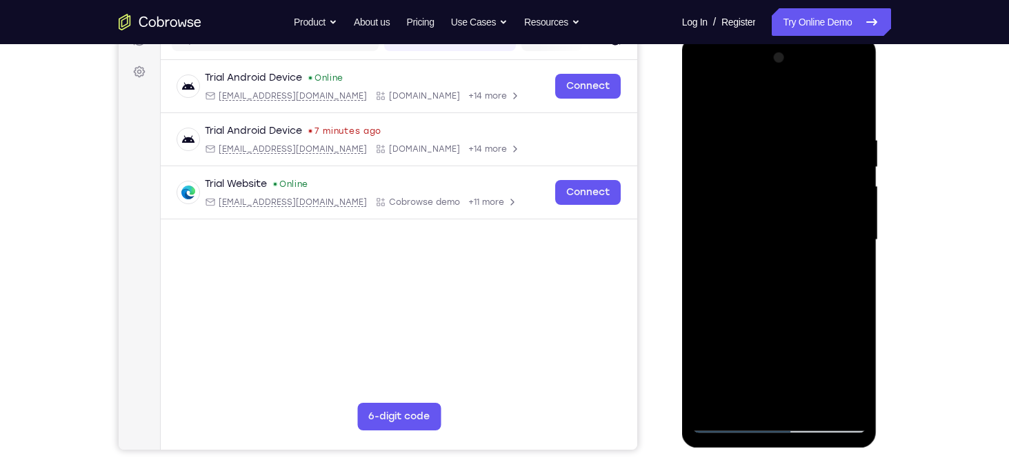
click at [749, 147] on div at bounding box center [780, 240] width 174 height 386
click at [851, 130] on div at bounding box center [780, 240] width 174 height 386
drag, startPoint x: 851, startPoint y: 130, endPoint x: 782, endPoint y: 139, distance: 69.5
click at [782, 139] on div at bounding box center [780, 240] width 174 height 386
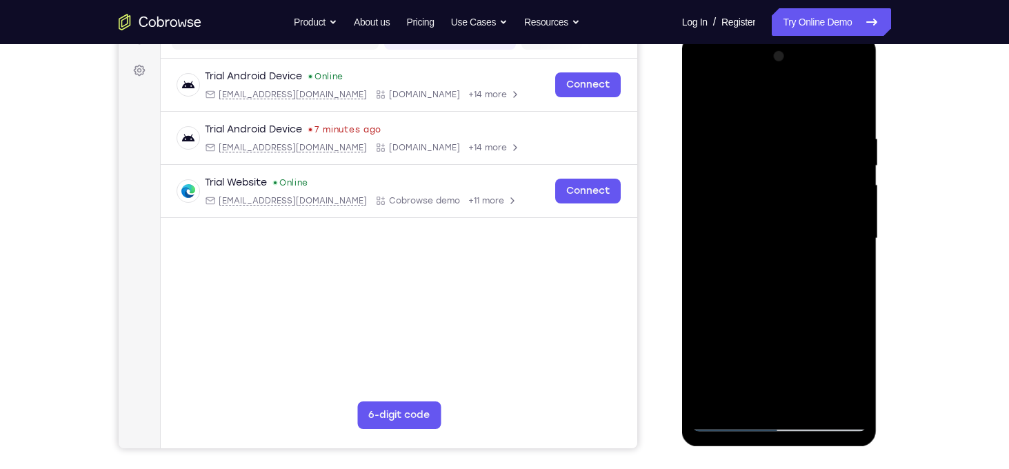
click at [846, 108] on div at bounding box center [780, 239] width 174 height 386
click at [852, 105] on div at bounding box center [780, 239] width 174 height 386
click at [782, 191] on div at bounding box center [780, 239] width 174 height 386
click at [709, 102] on div at bounding box center [780, 239] width 174 height 386
click at [702, 95] on div at bounding box center [780, 239] width 174 height 386
